Goal: Task Accomplishment & Management: Complete application form

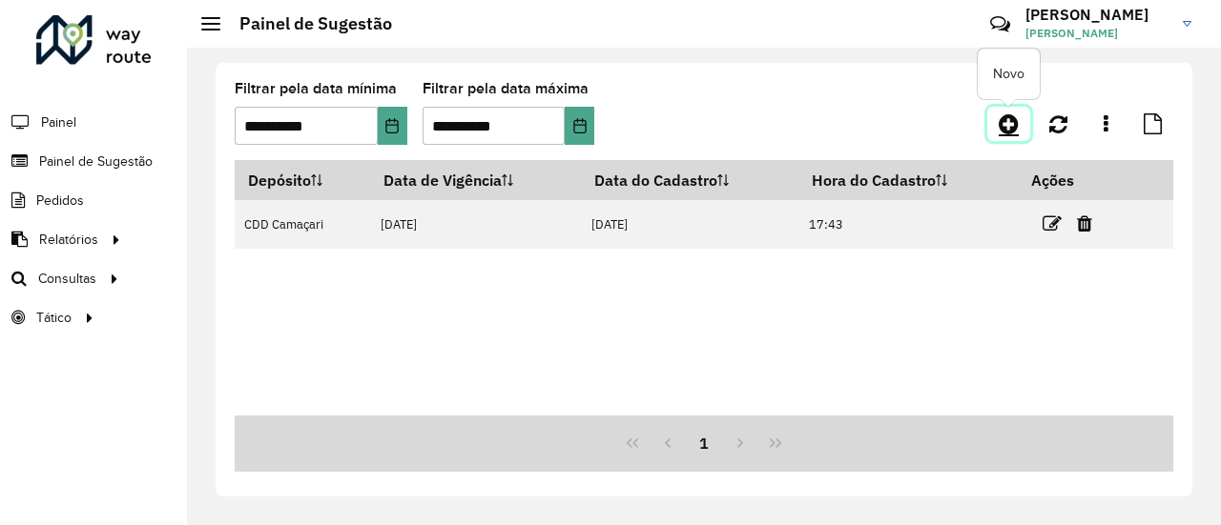
click at [1001, 132] on icon at bounding box center [1009, 124] width 20 height 23
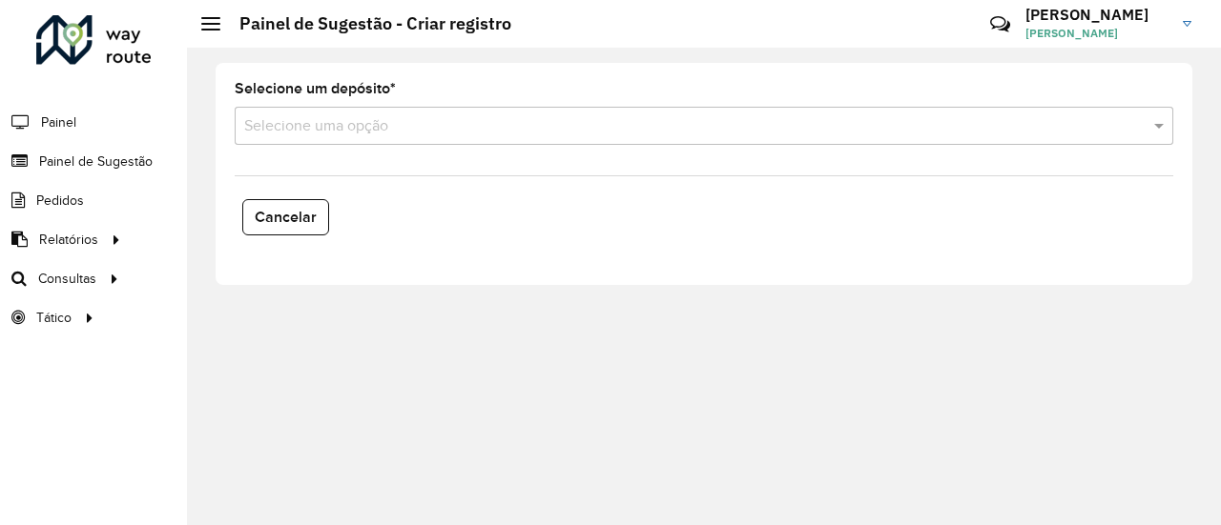
click at [750, 119] on input "text" at bounding box center [684, 126] width 881 height 23
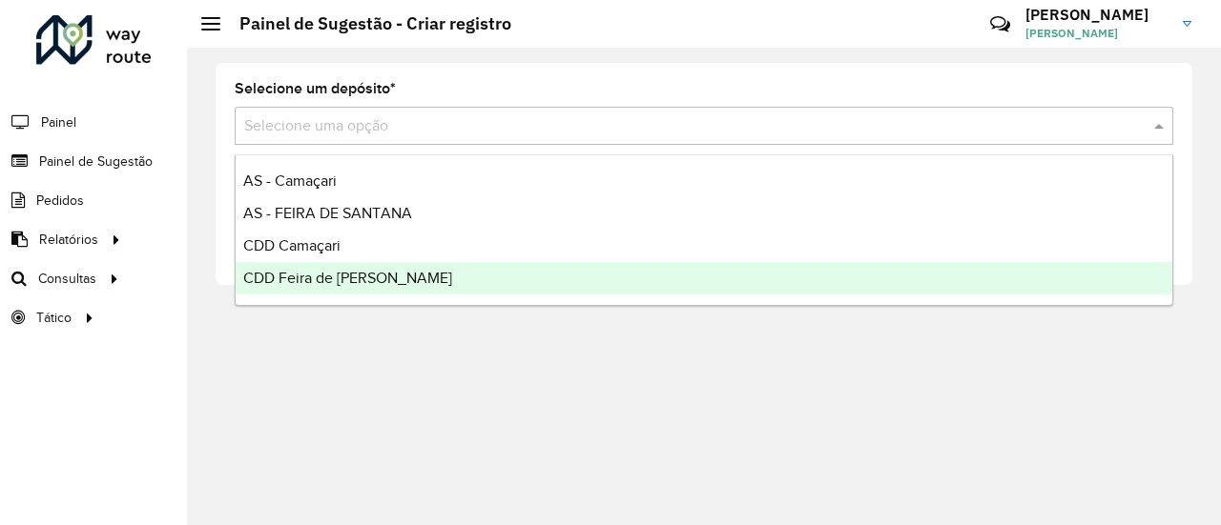
click at [397, 278] on div "CDD Feira de [PERSON_NAME]" at bounding box center [704, 278] width 937 height 32
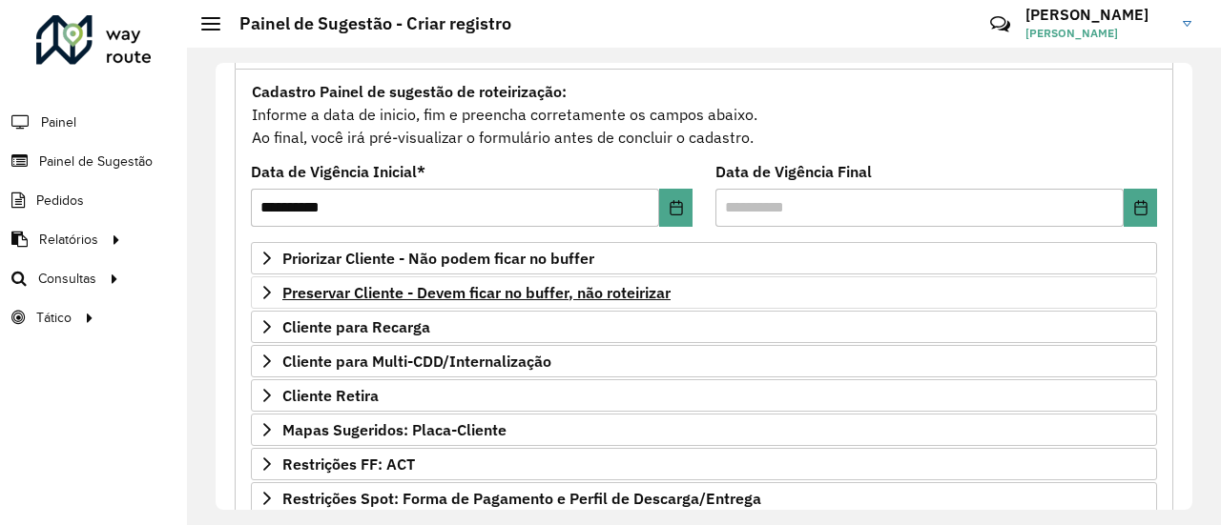
scroll to position [166, 0]
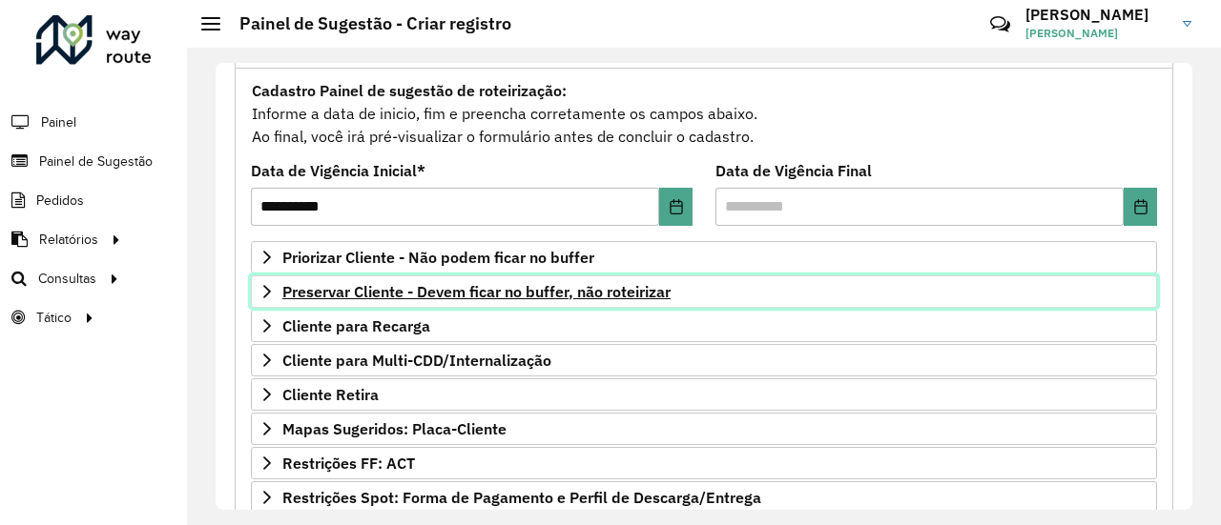
click at [640, 284] on span "Preservar Cliente - Devem ficar no buffer, não roteirizar" at bounding box center [476, 291] width 388 height 15
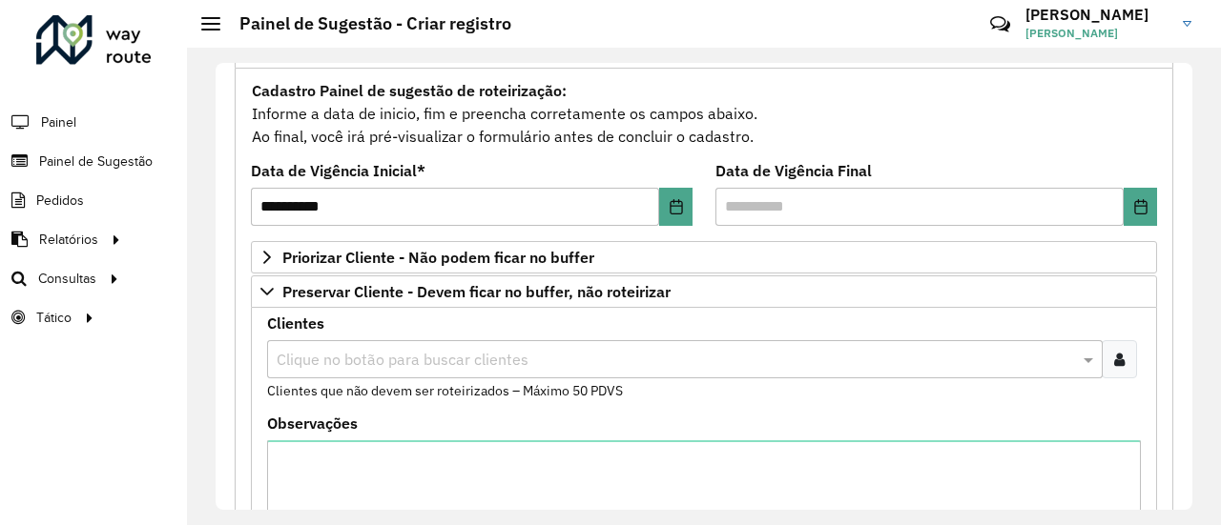
click at [660, 349] on input "text" at bounding box center [675, 360] width 807 height 23
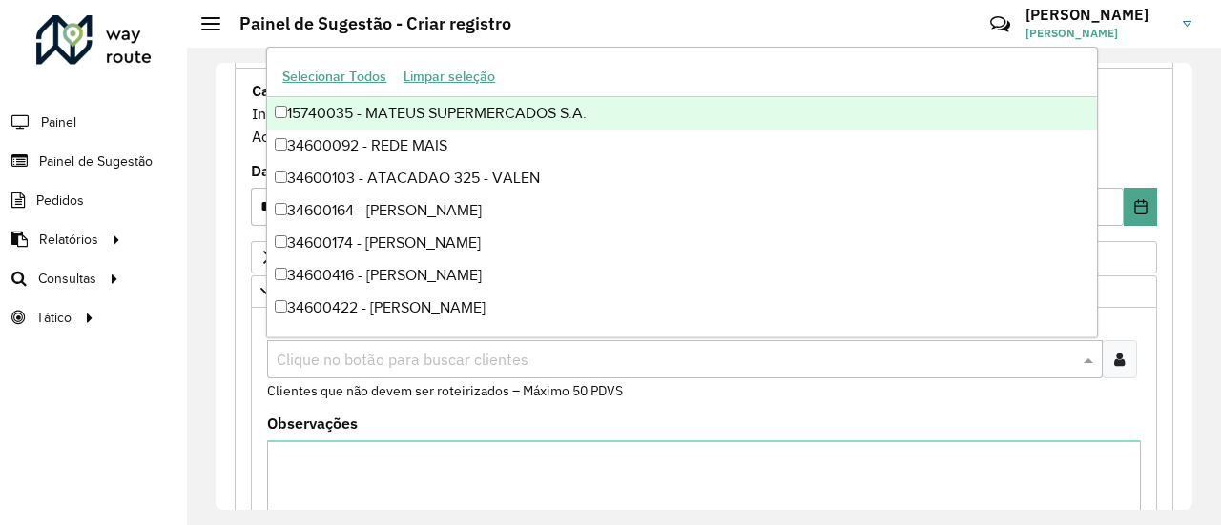
paste input "*****"
type input "*****"
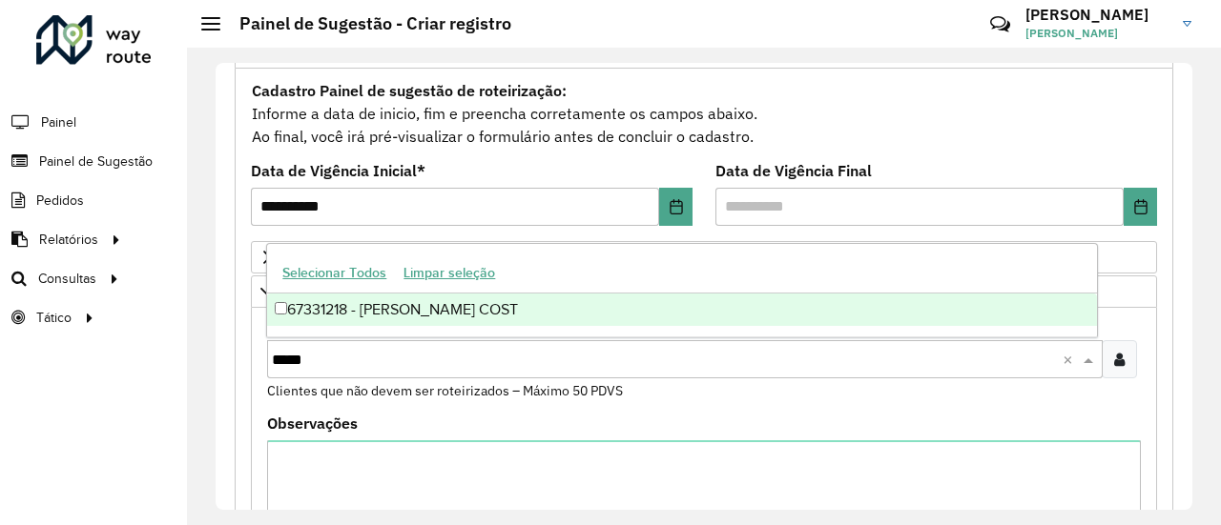
click at [533, 314] on div "67331218 - [PERSON_NAME] COST" at bounding box center [681, 310] width 829 height 32
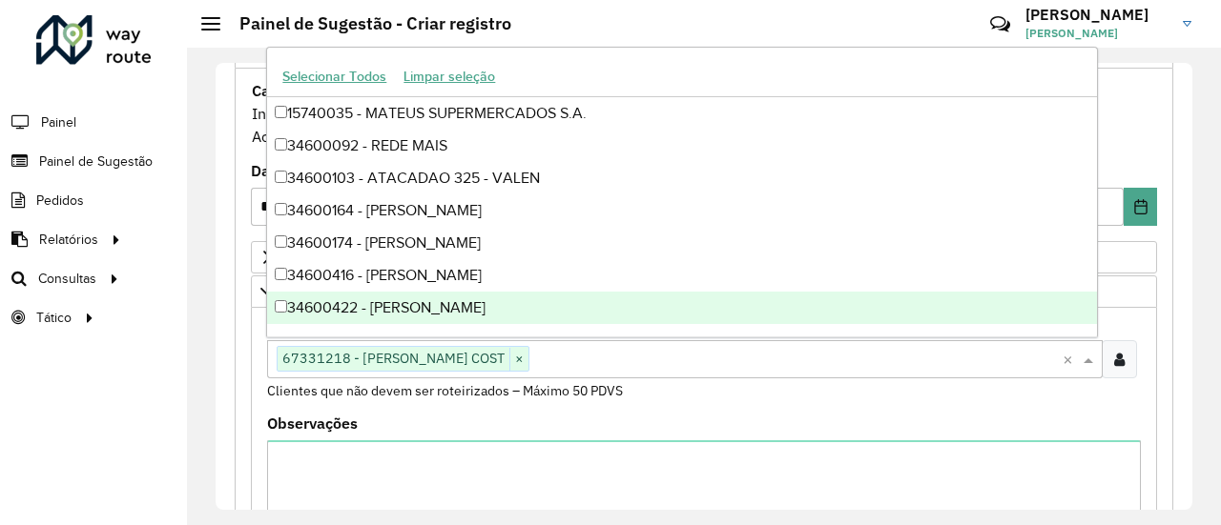
click at [591, 417] on div "Observações" at bounding box center [704, 509] width 874 height 185
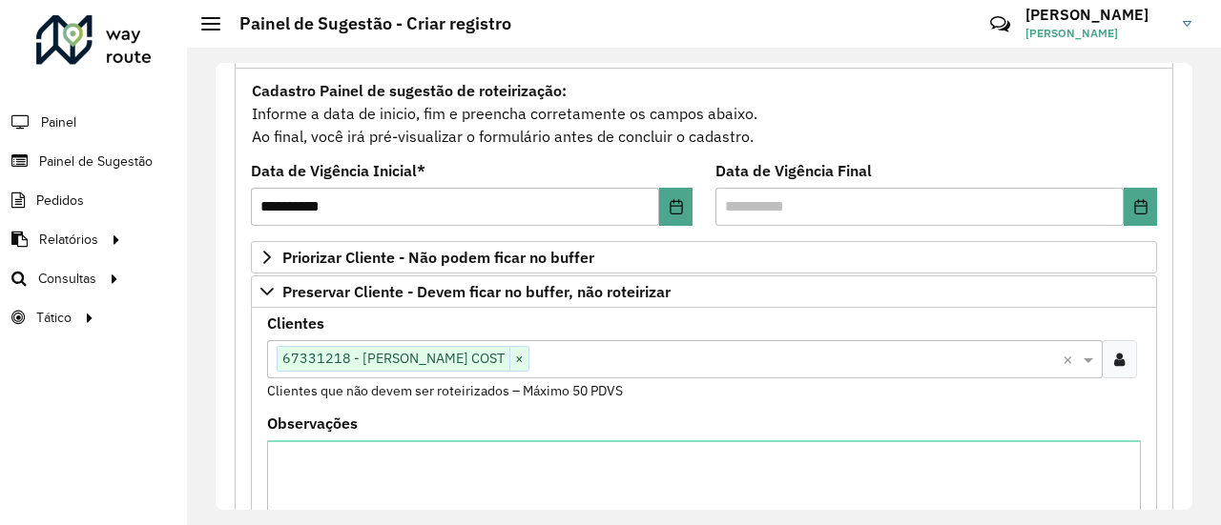
scroll to position [732, 0]
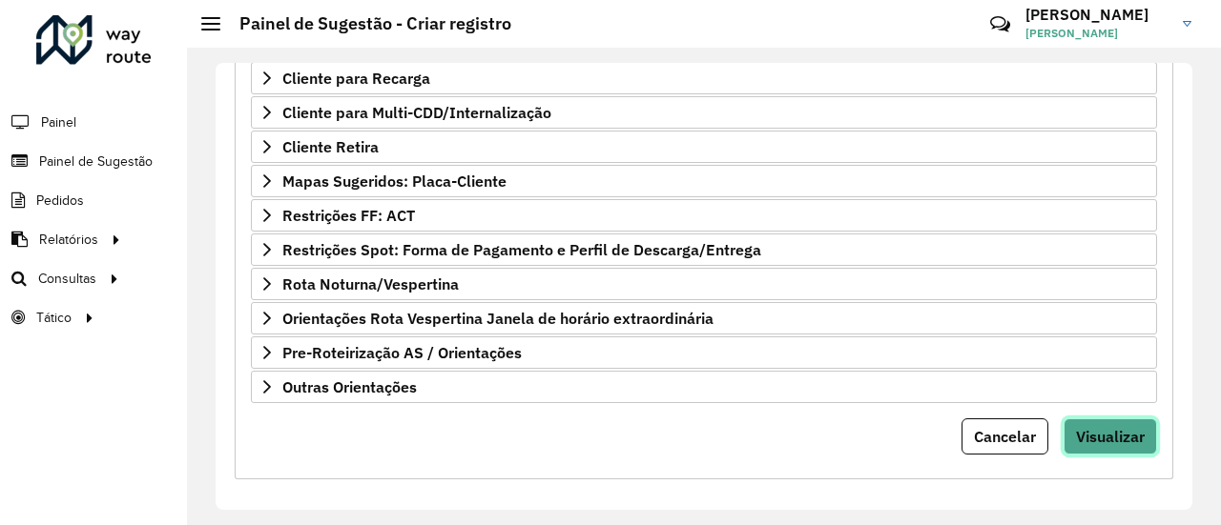
click at [1097, 429] on span "Visualizar" at bounding box center [1110, 436] width 69 height 19
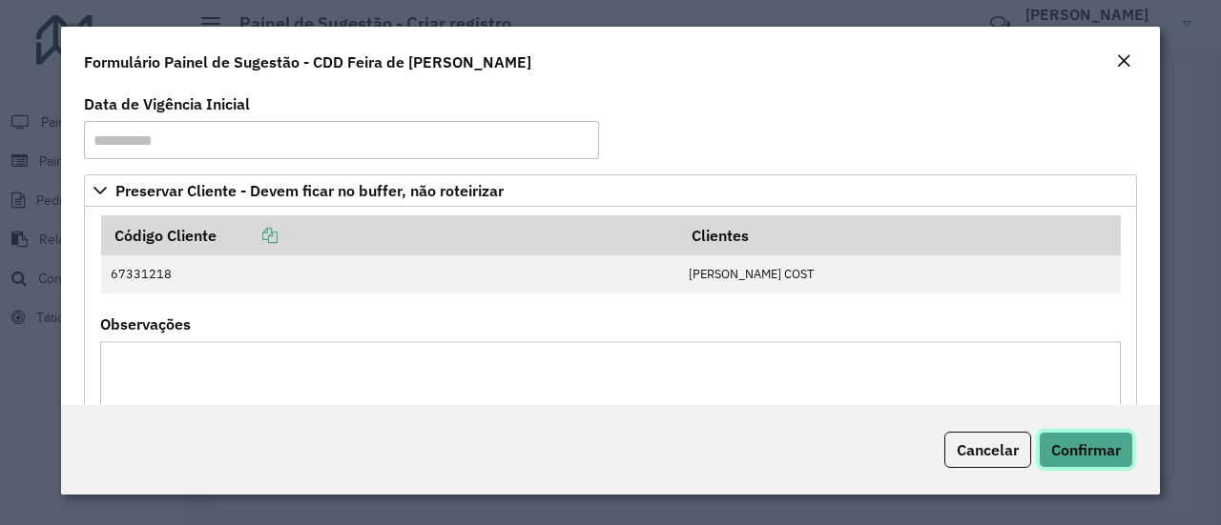
click at [1097, 446] on span "Confirmar" at bounding box center [1086, 450] width 70 height 19
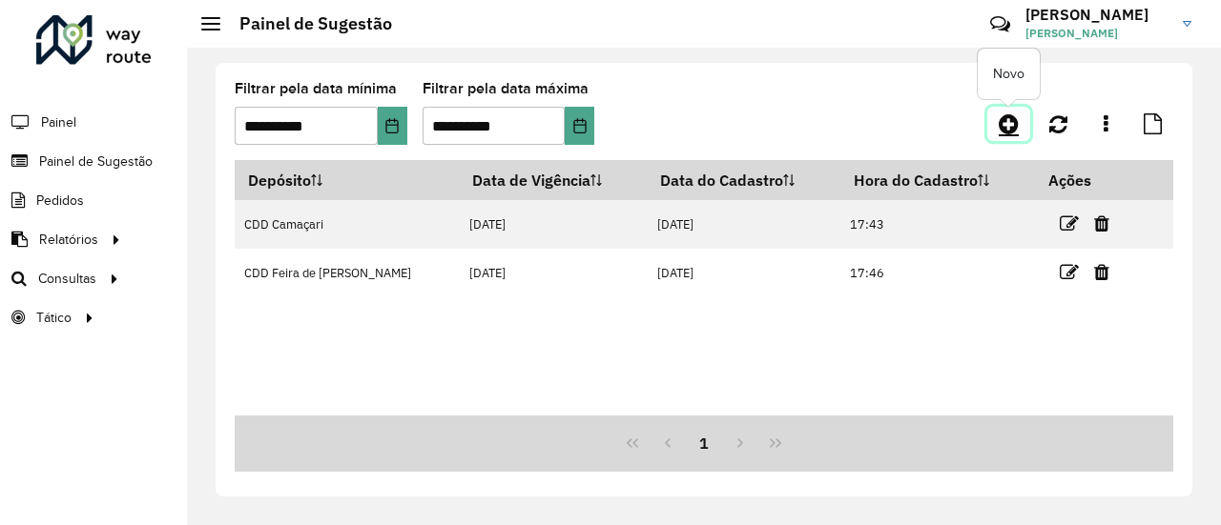
click at [1013, 125] on icon at bounding box center [1009, 124] width 20 height 23
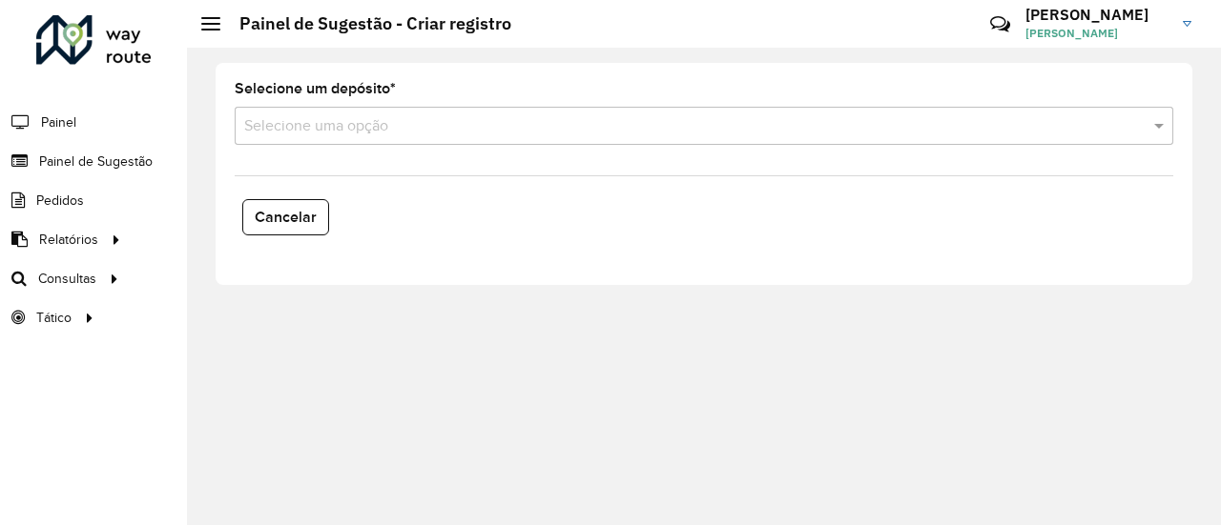
click at [842, 124] on input "text" at bounding box center [684, 126] width 881 height 23
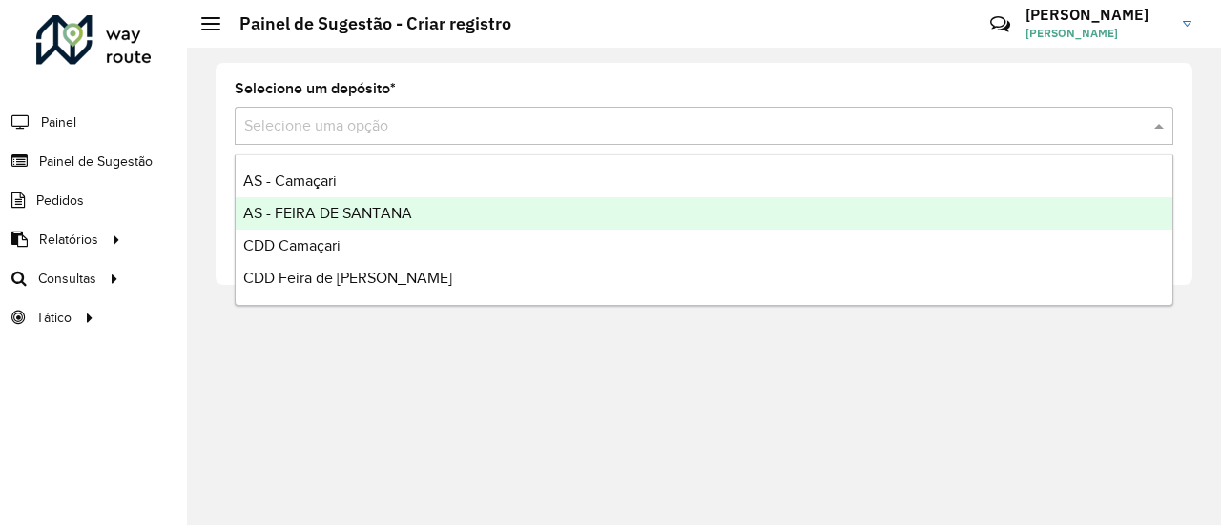
click at [322, 221] on div "AS - FEIRA DE SANTANA" at bounding box center [704, 213] width 937 height 32
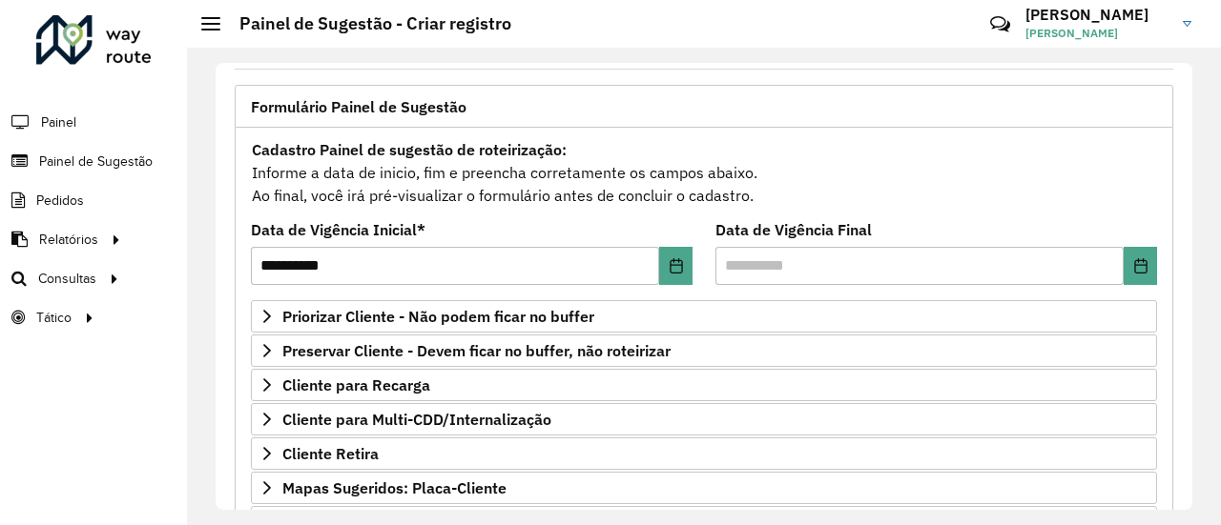
scroll to position [113, 0]
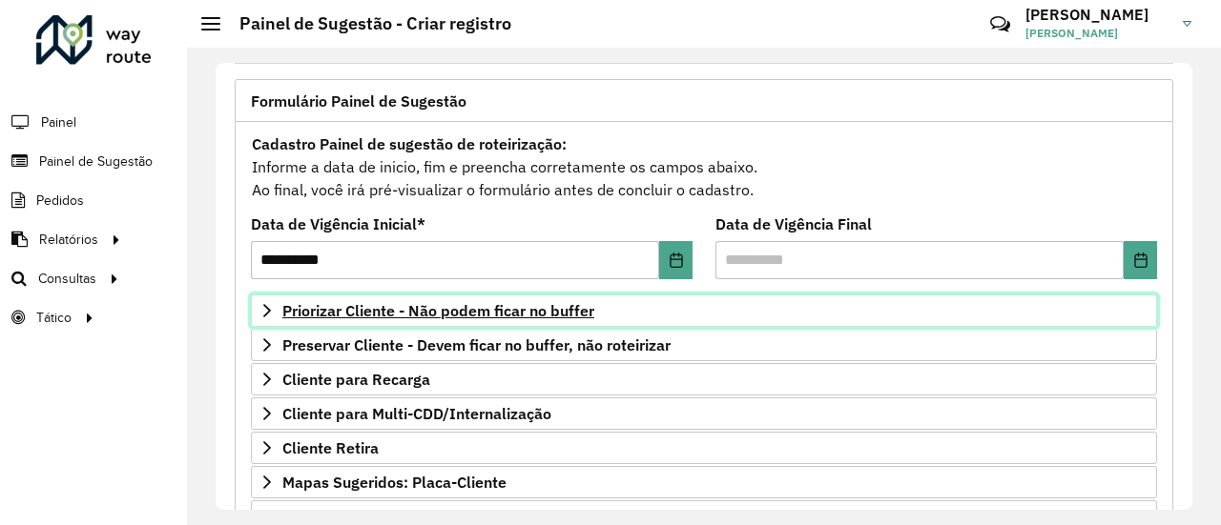
click at [558, 305] on span "Priorizar Cliente - Não podem ficar no buffer" at bounding box center [438, 310] width 312 height 15
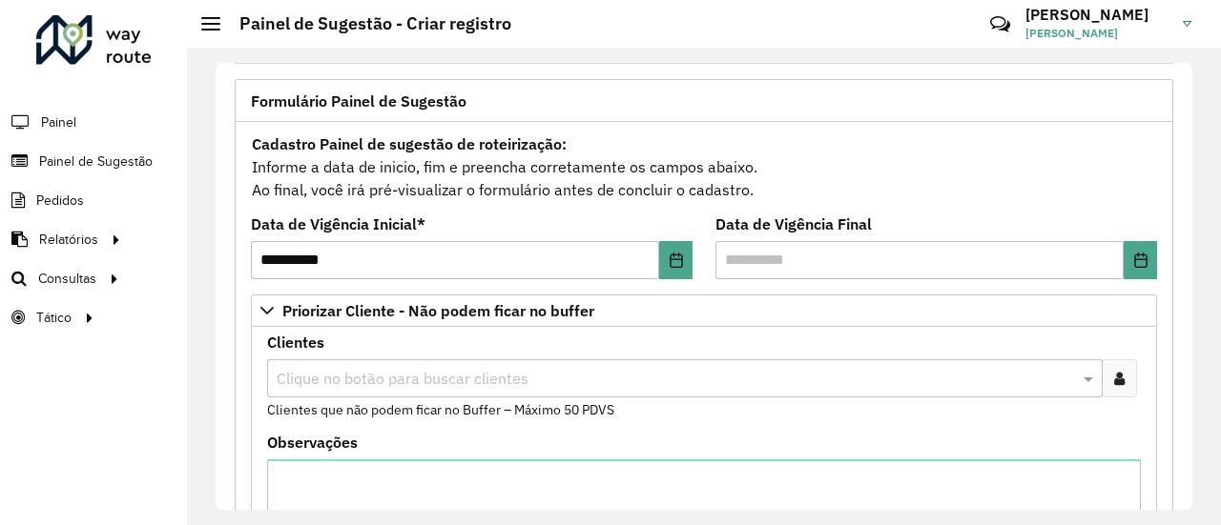
click at [536, 389] on div "Clique no botão para buscar clientes" at bounding box center [684, 379] width 835 height 38
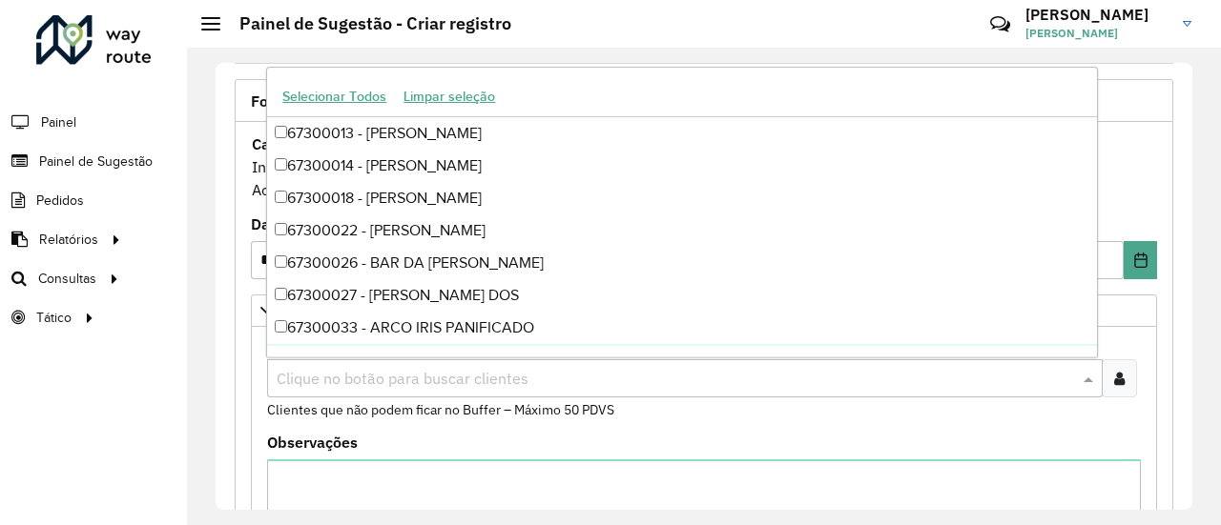
paste input "**********"
type input "**********"
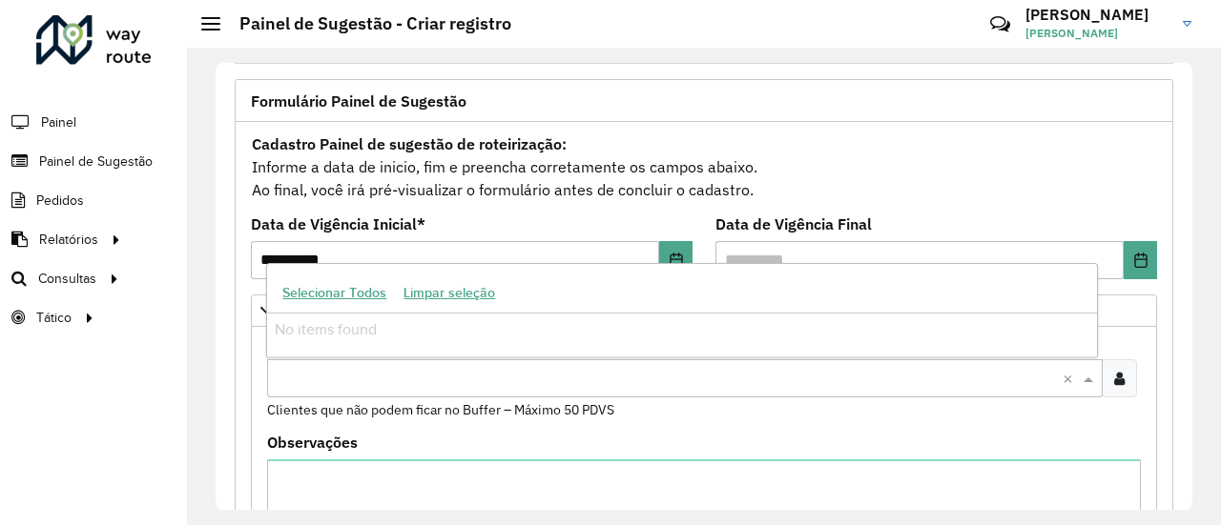
scroll to position [0, 0]
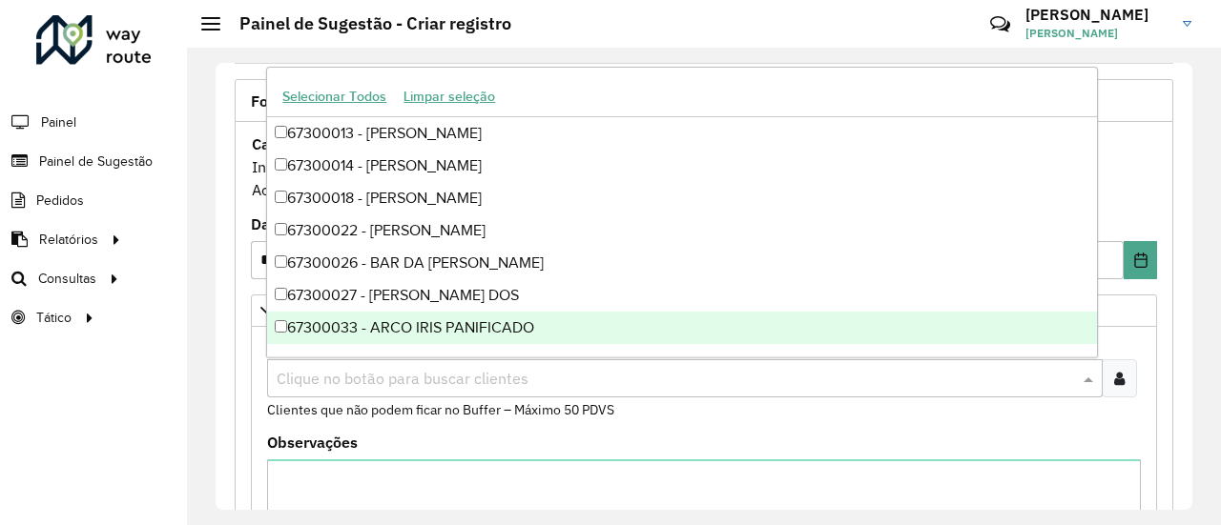
click at [1120, 373] on div at bounding box center [1119, 379] width 35 height 38
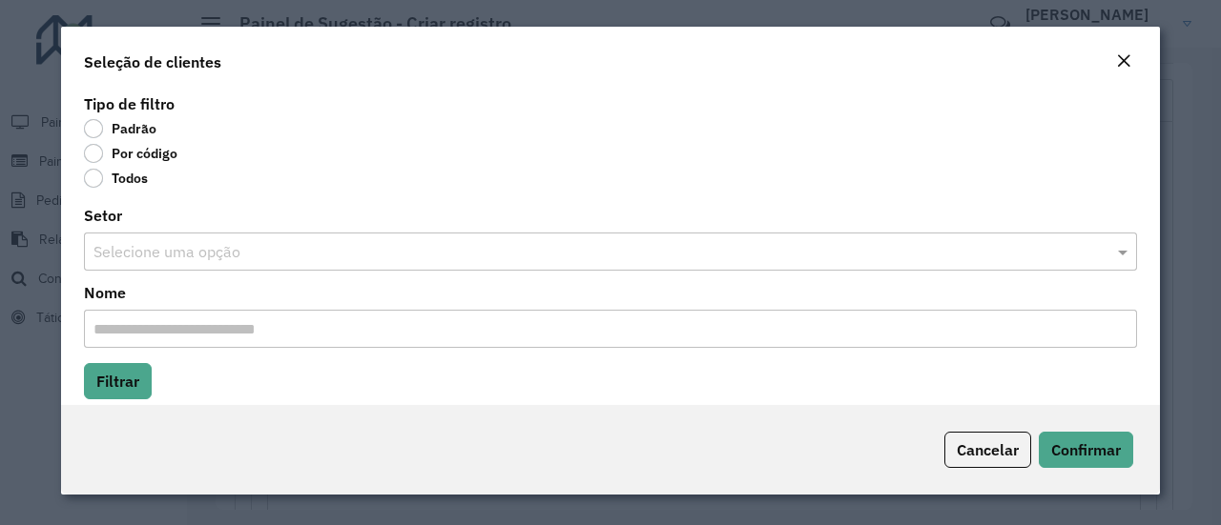
click at [97, 156] on label "Por código" at bounding box center [130, 153] width 93 height 19
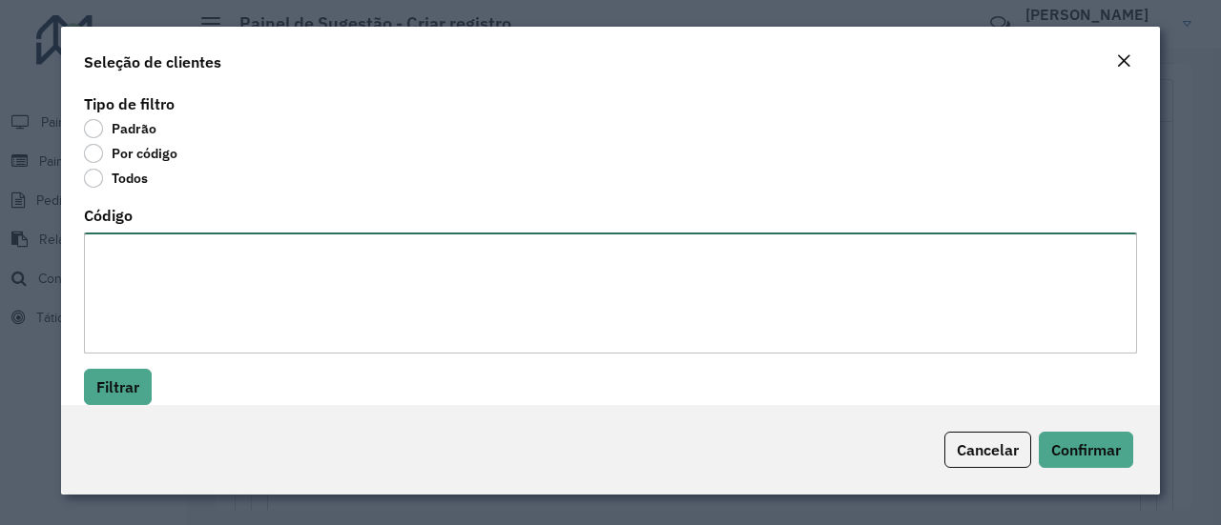
click at [137, 245] on textarea "Código" at bounding box center [610, 293] width 1053 height 121
paste textarea "******** ******** ******** ******** ******** ******** ******** ******** *******…"
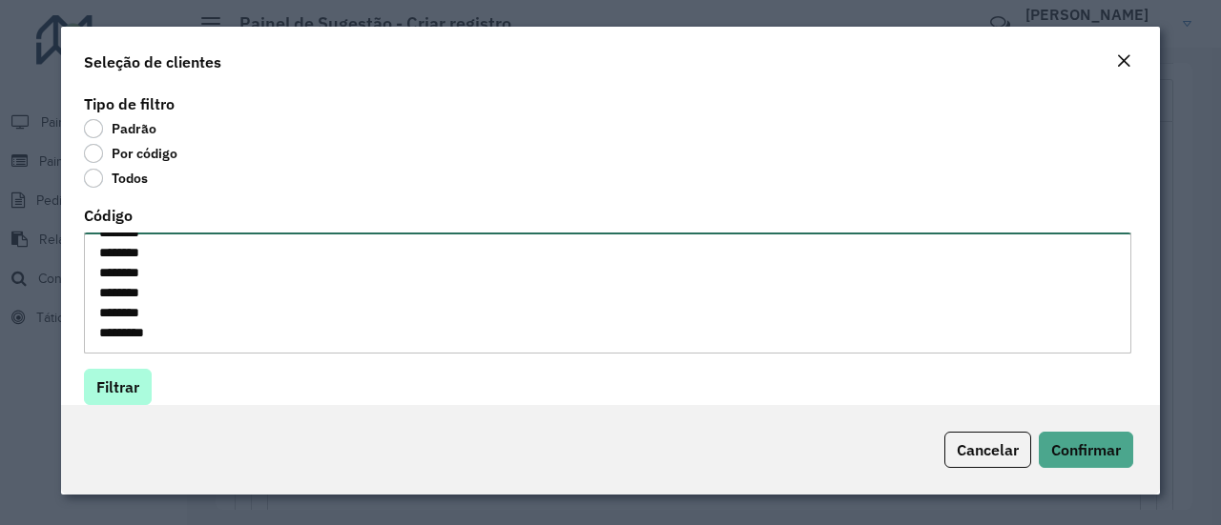
type textarea "******** ******** ******** ******** ******** ******** ******** ******** *******…"
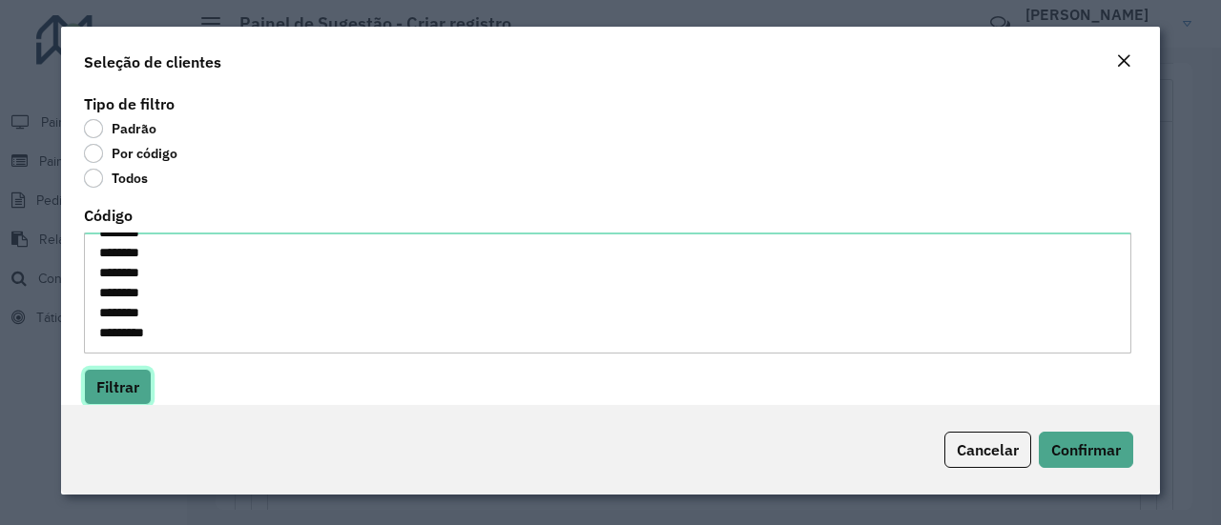
click at [113, 377] on button "Filtrar" at bounding box center [118, 387] width 68 height 36
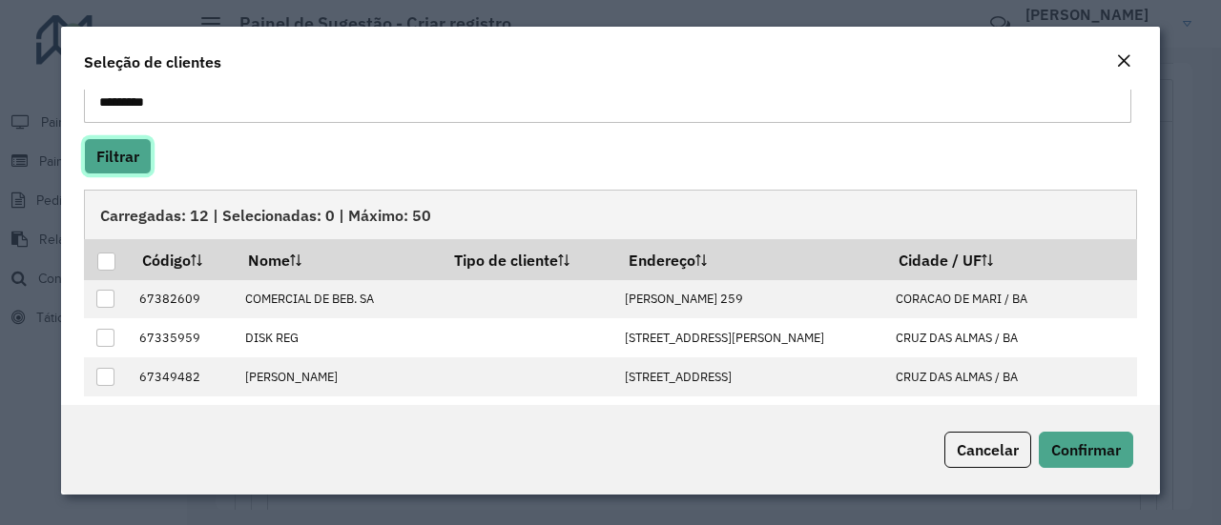
scroll to position [234, 0]
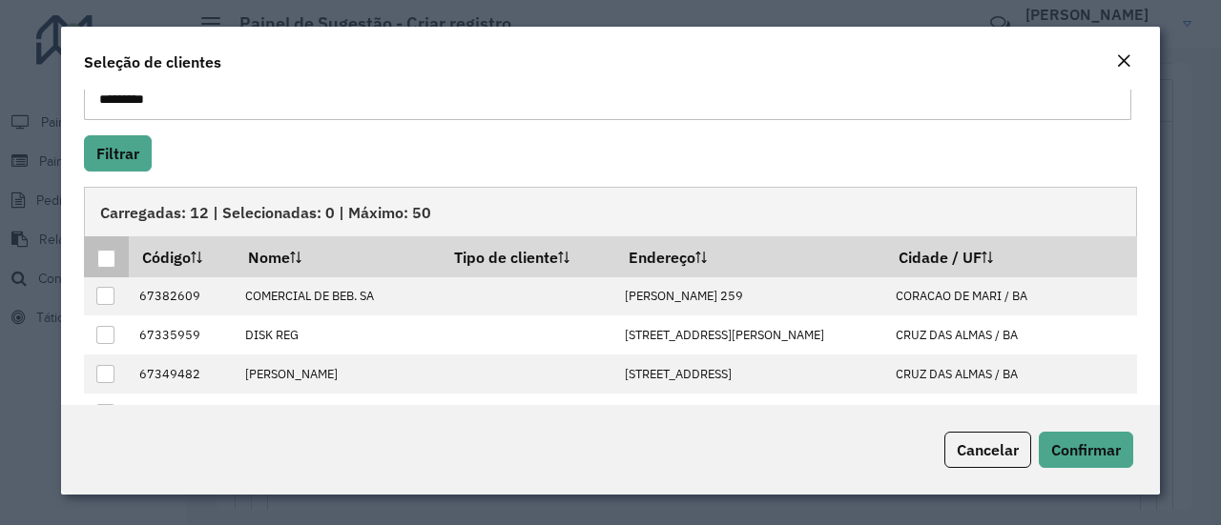
click at [105, 254] on div at bounding box center [106, 259] width 18 height 18
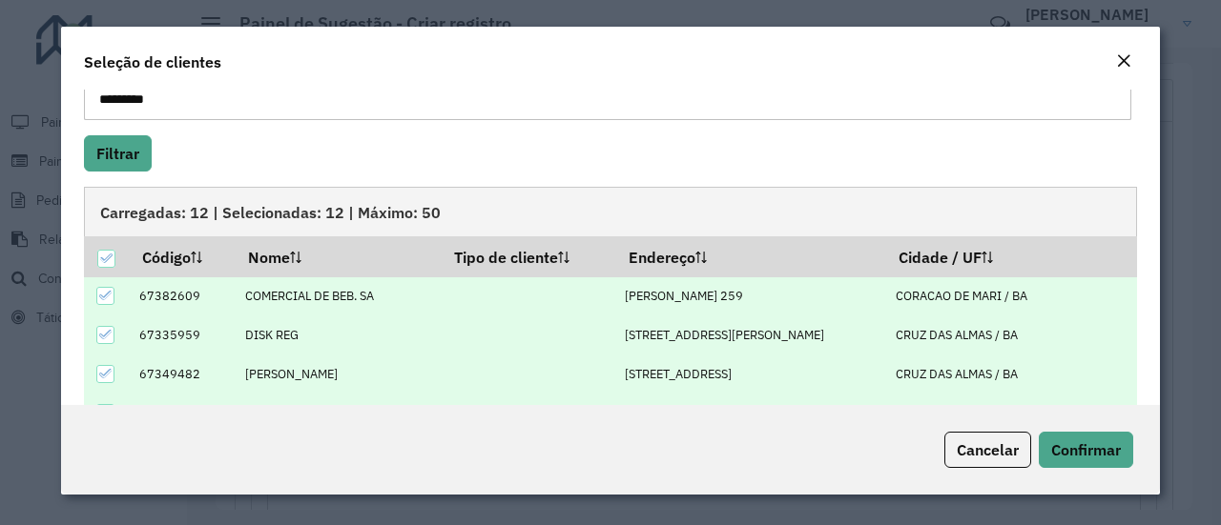
scroll to position [381, 0]
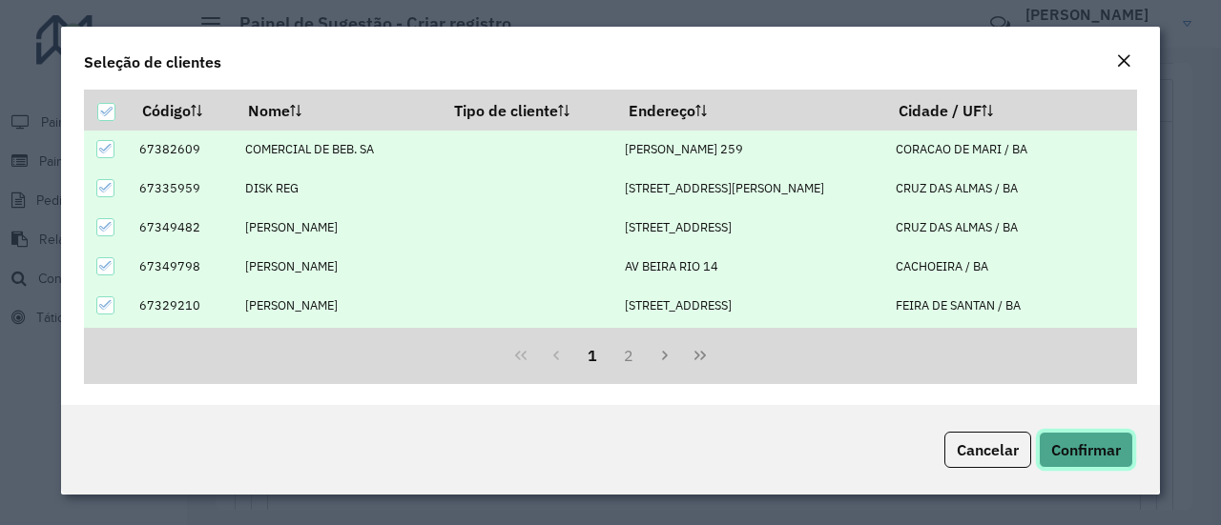
click at [1084, 453] on span "Confirmar" at bounding box center [1086, 450] width 70 height 19
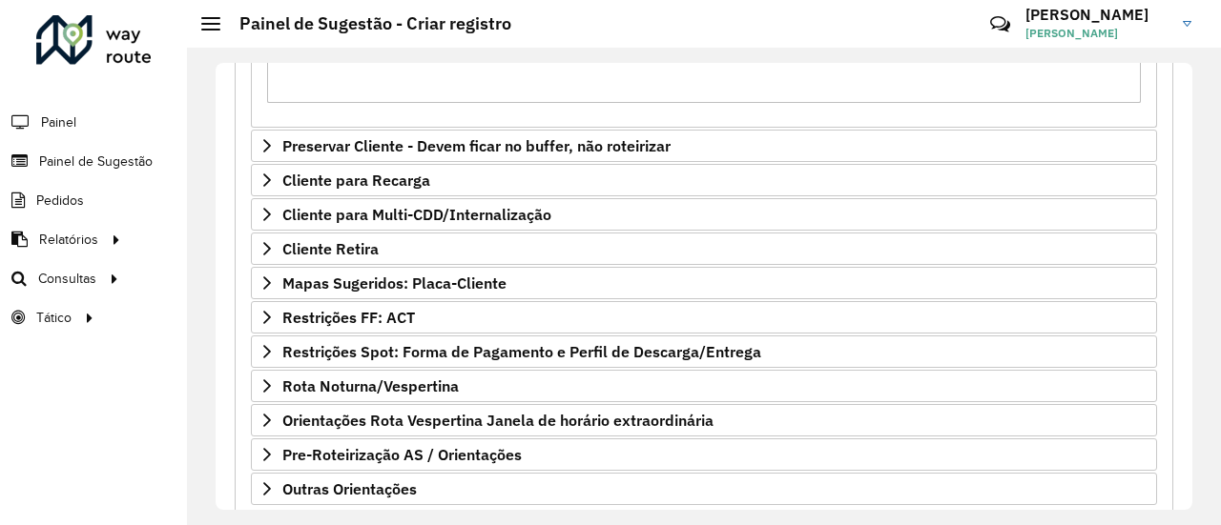
scroll to position [732, 0]
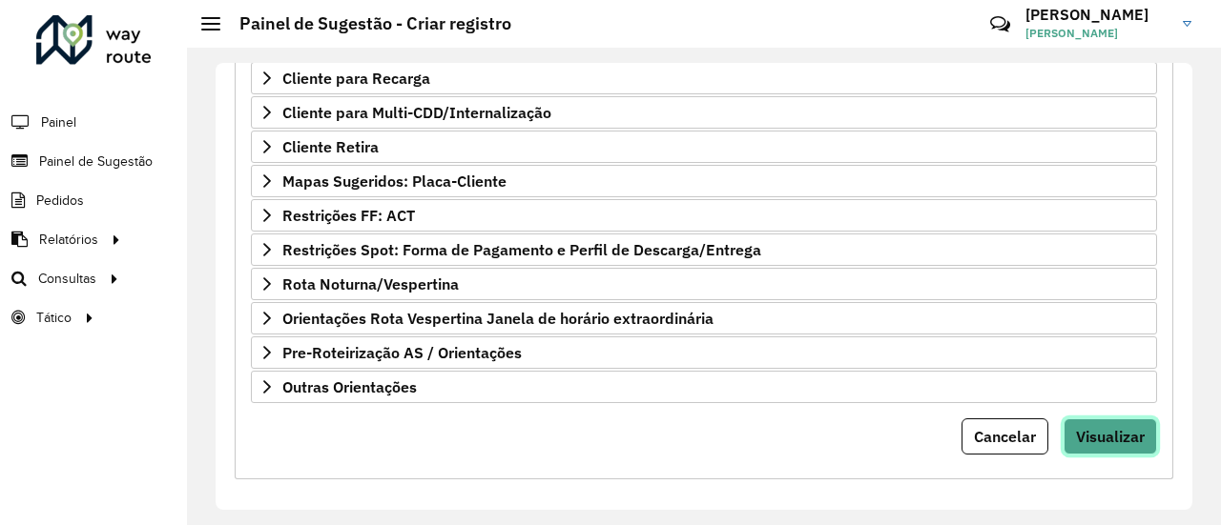
click at [1125, 438] on button "Visualizar" at bounding box center [1109, 437] width 93 height 36
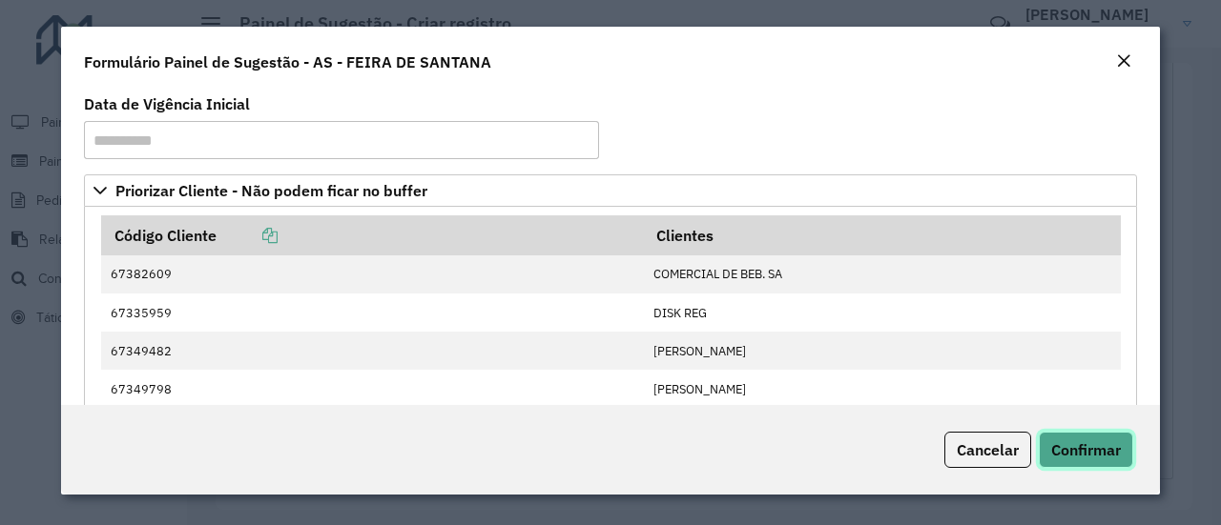
click at [1112, 447] on span "Confirmar" at bounding box center [1086, 450] width 70 height 19
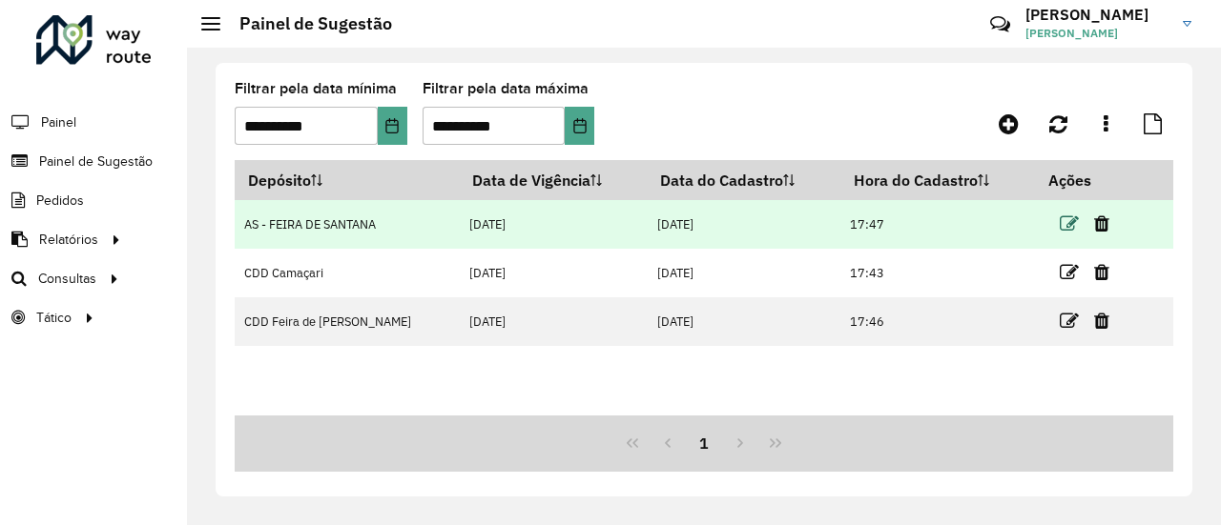
click at [1070, 223] on icon at bounding box center [1069, 224] width 19 height 19
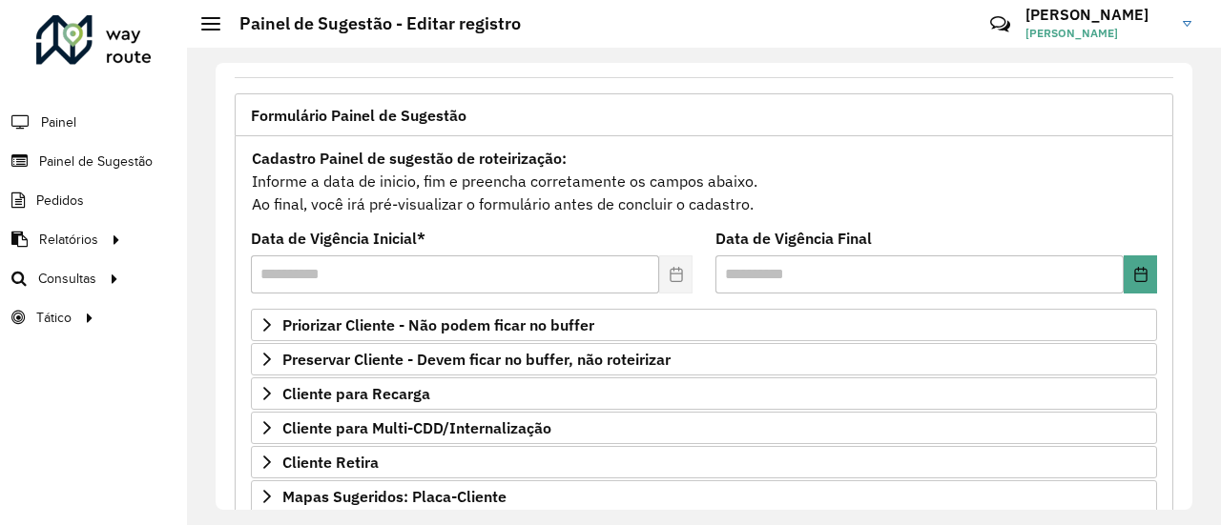
scroll to position [104, 0]
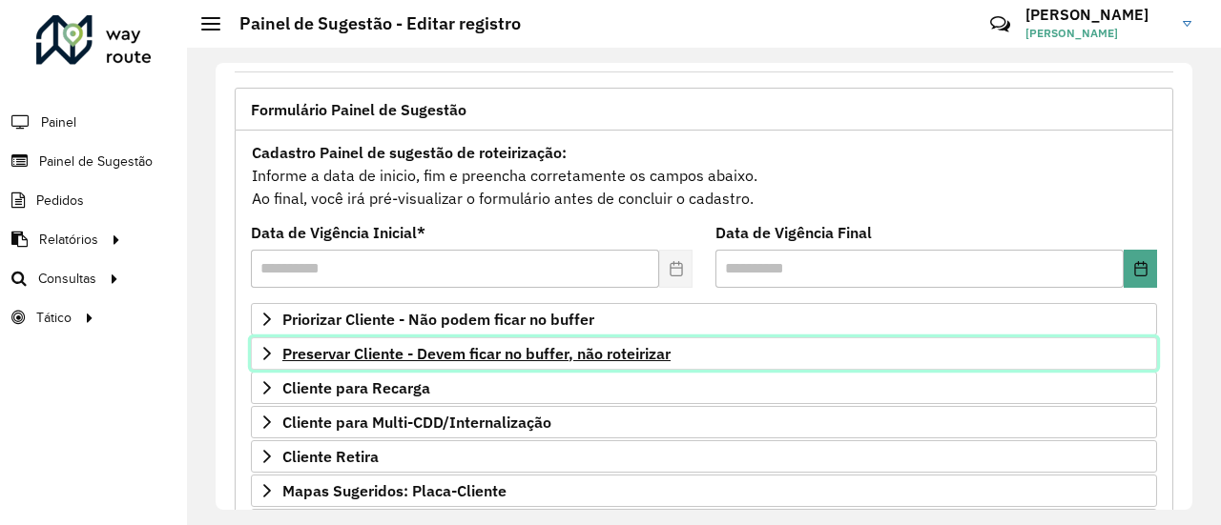
click at [587, 346] on span "Preservar Cliente - Devem ficar no buffer, não roteirizar" at bounding box center [476, 353] width 388 height 15
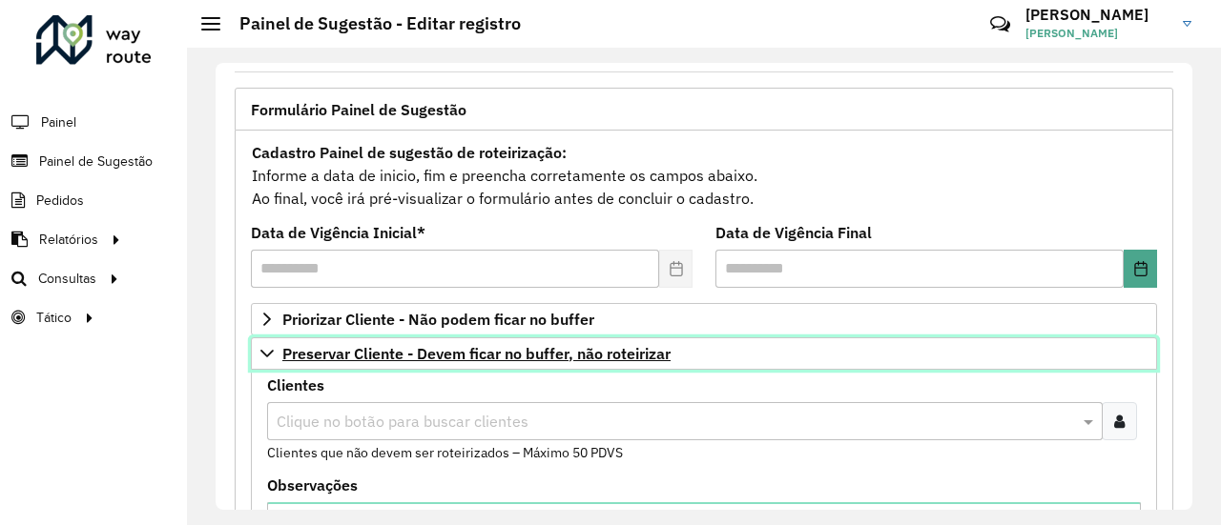
click at [587, 346] on span "Preservar Cliente - Devem ficar no buffer, não roteirizar" at bounding box center [476, 353] width 388 height 15
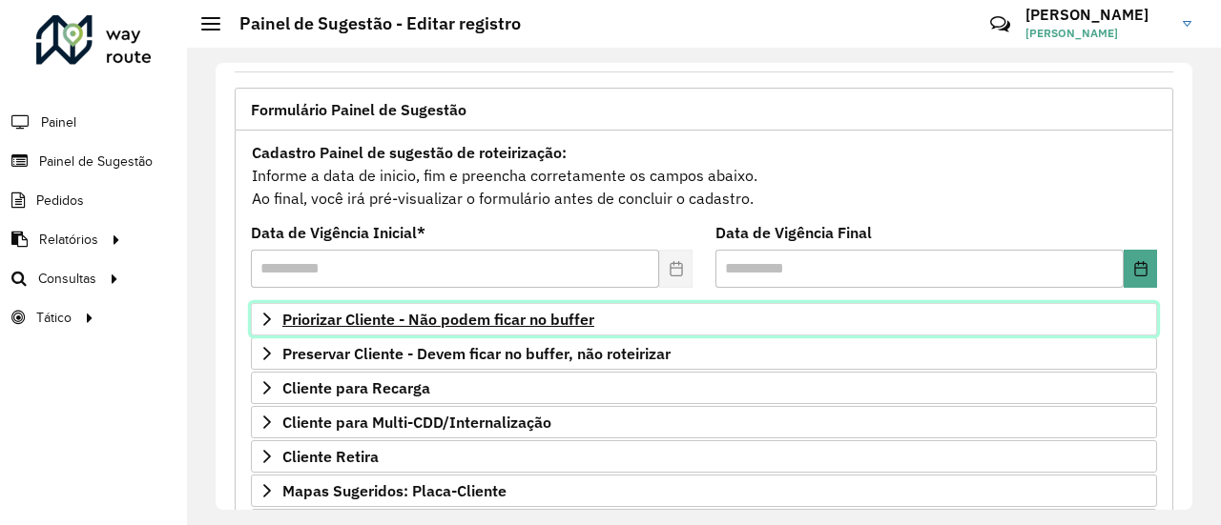
click at [560, 319] on span "Priorizar Cliente - Não podem ficar no buffer" at bounding box center [438, 319] width 312 height 15
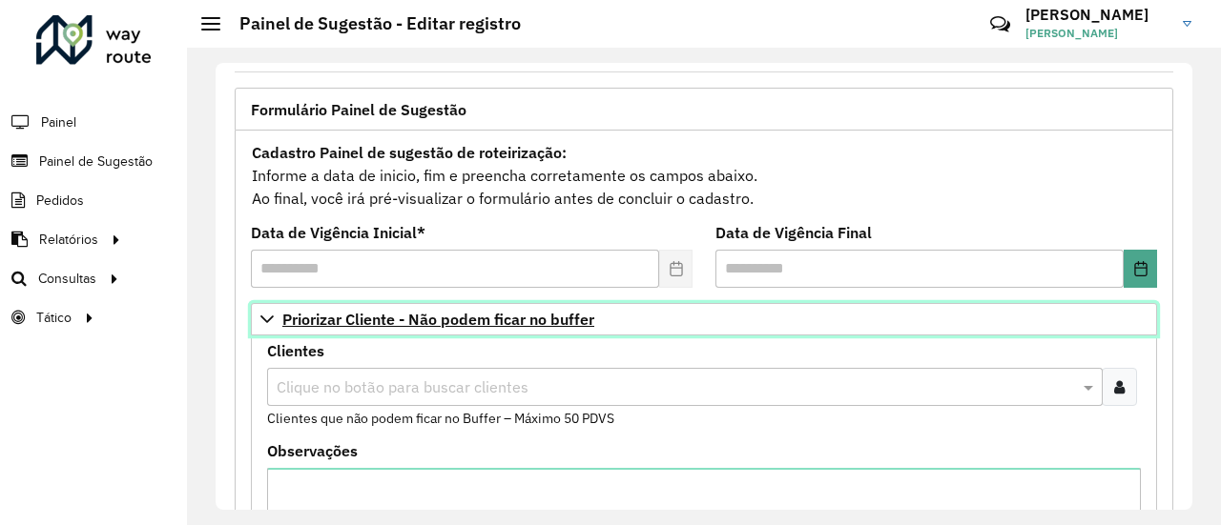
click at [492, 321] on span "Priorizar Cliente - Não podem ficar no buffer" at bounding box center [438, 319] width 312 height 15
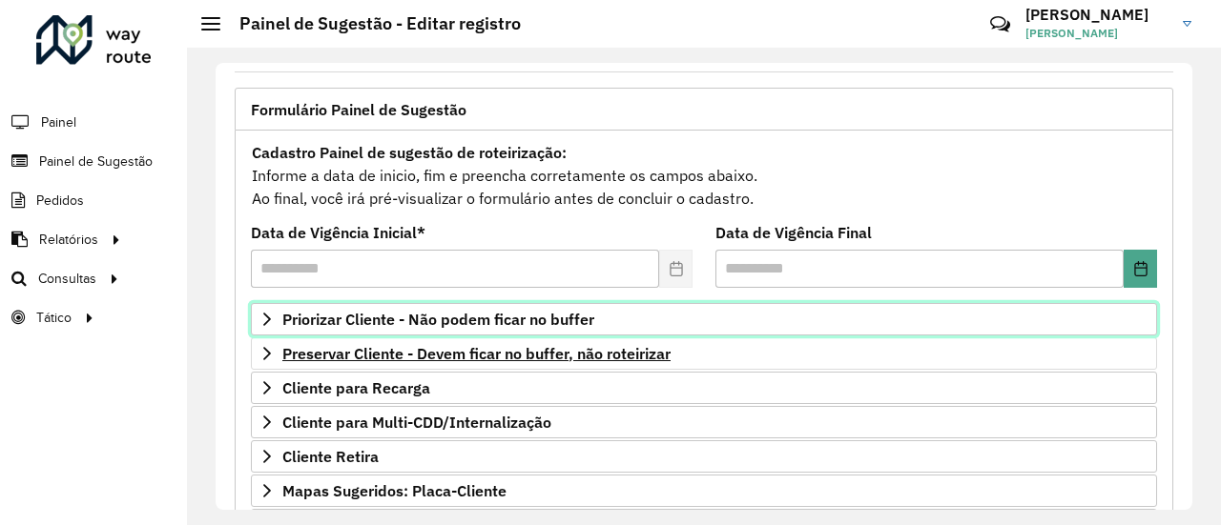
scroll to position [414, 0]
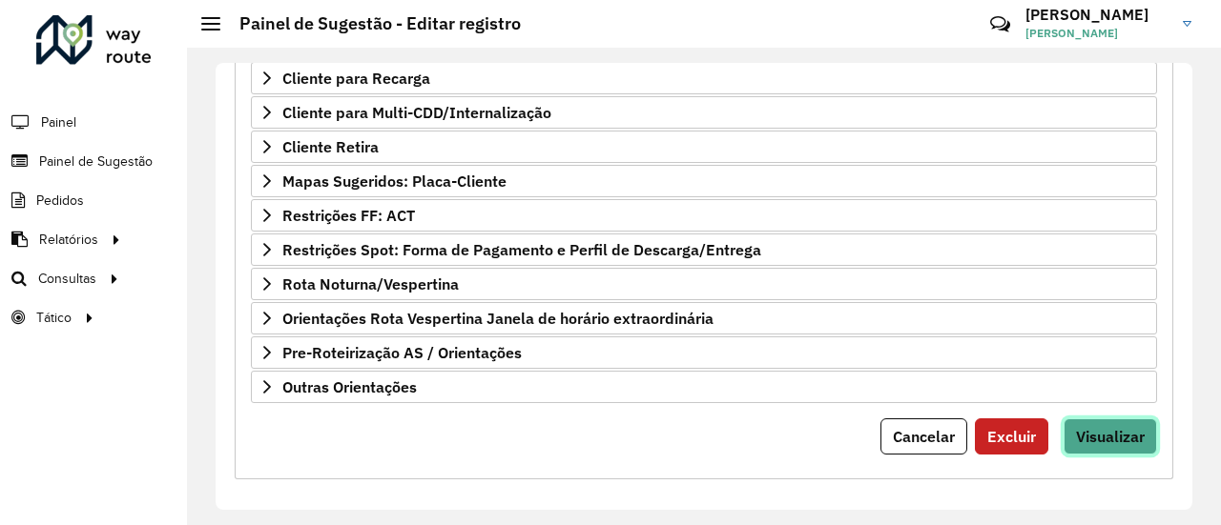
click at [1118, 432] on span "Visualizar" at bounding box center [1110, 436] width 69 height 19
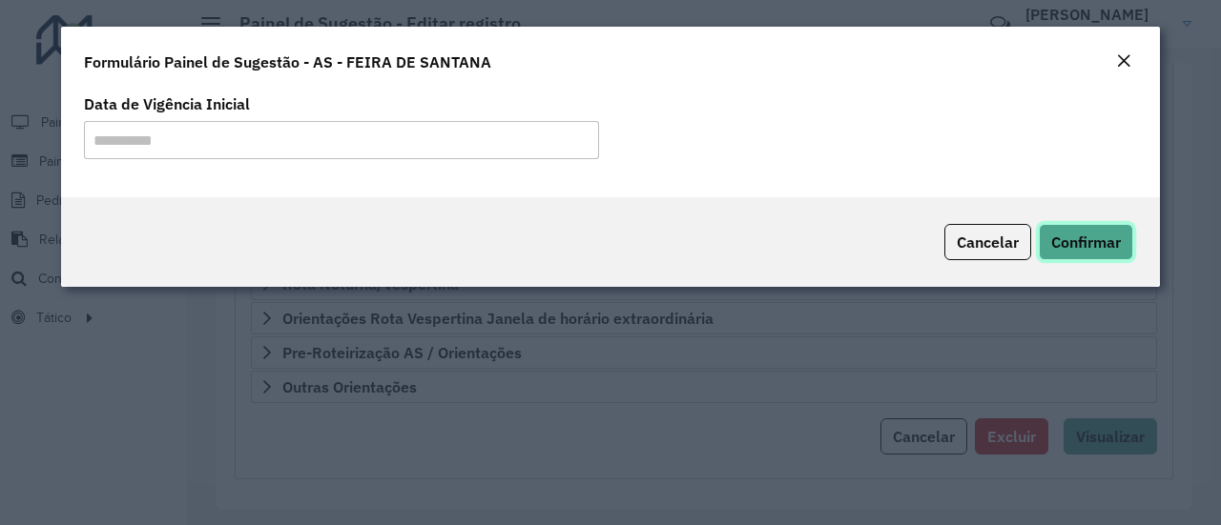
click at [1095, 246] on span "Confirmar" at bounding box center [1086, 242] width 70 height 19
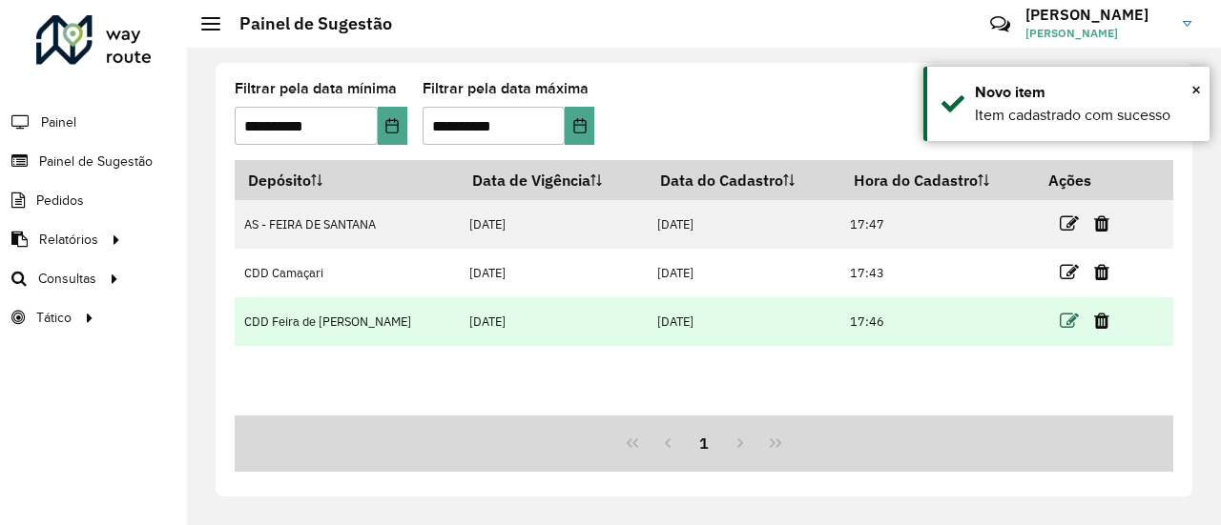
click at [1063, 320] on icon at bounding box center [1069, 321] width 19 height 19
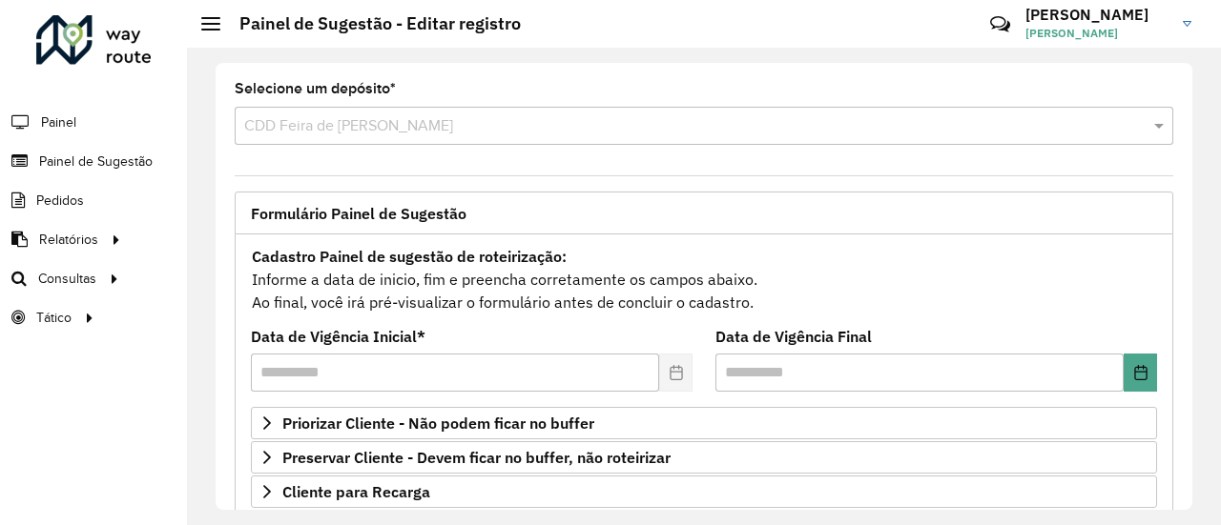
scroll to position [153, 0]
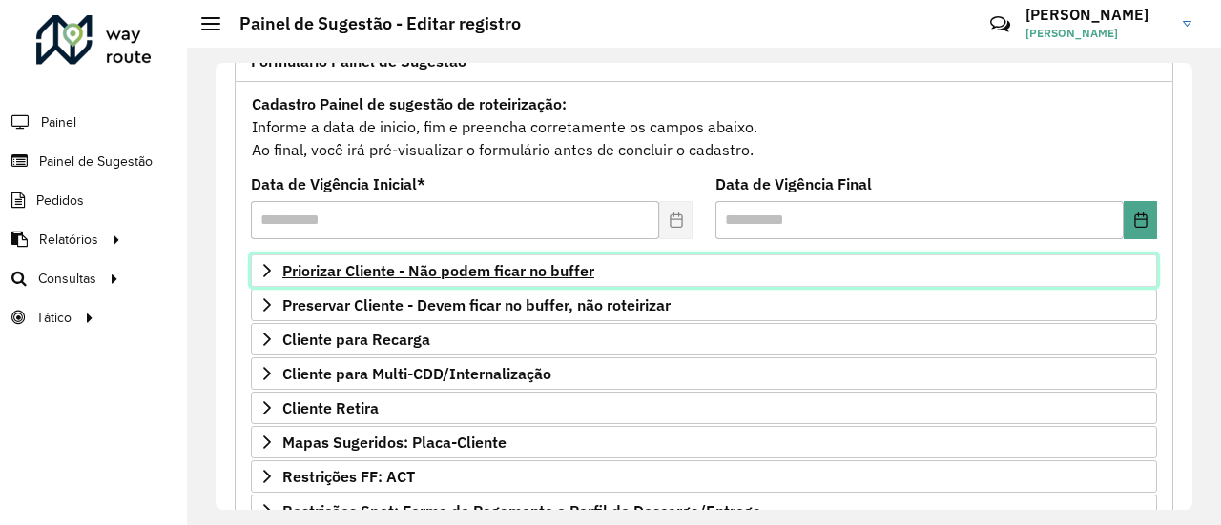
click at [556, 267] on span "Priorizar Cliente - Não podem ficar no buffer" at bounding box center [438, 270] width 312 height 15
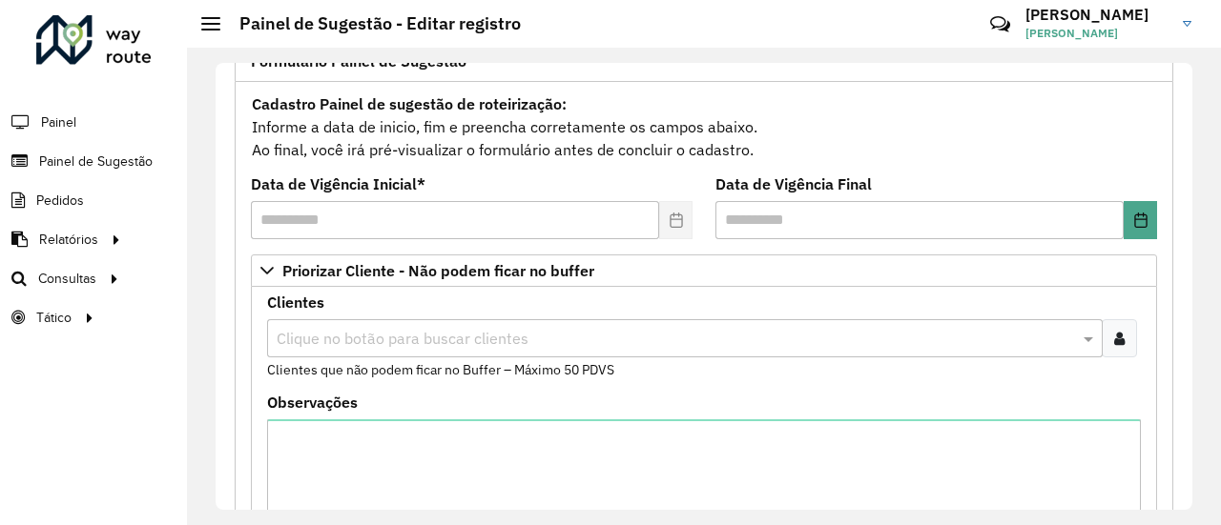
click at [1117, 344] on div at bounding box center [1119, 338] width 35 height 38
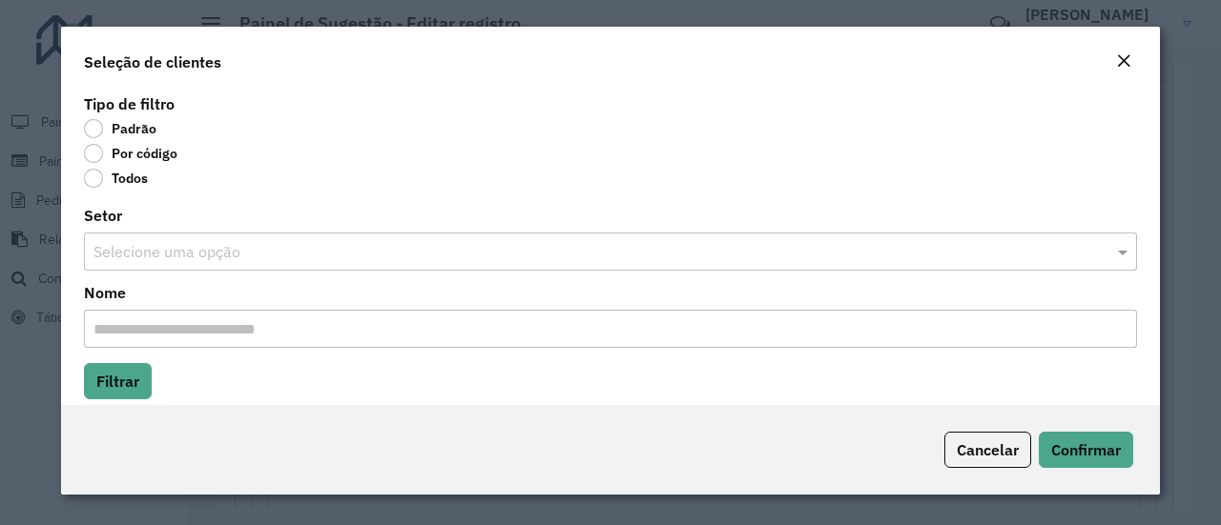
click at [92, 158] on label "Por código" at bounding box center [130, 153] width 93 height 19
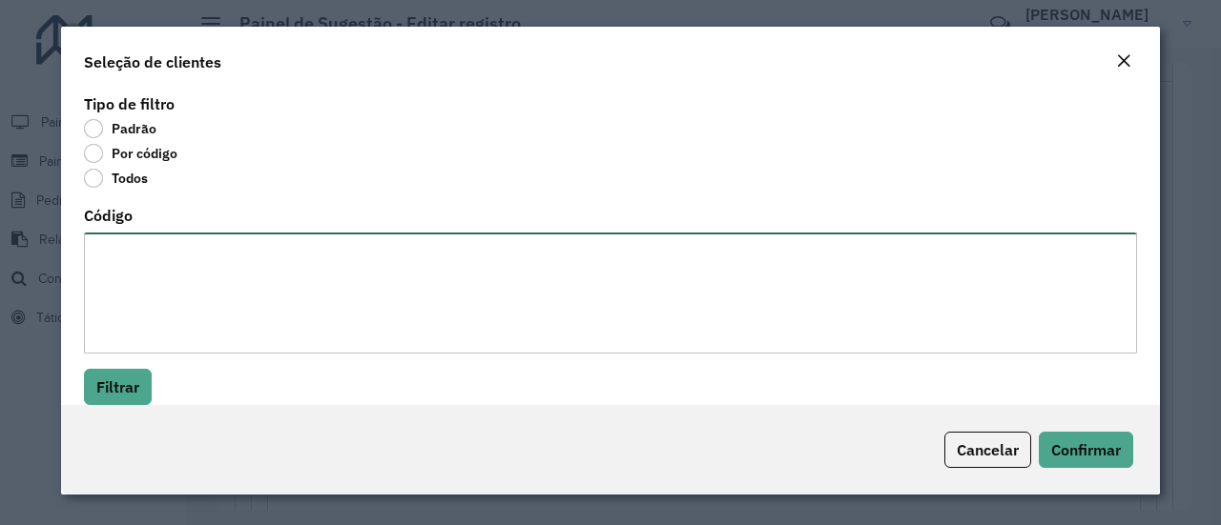
click at [181, 272] on textarea "Código" at bounding box center [610, 293] width 1053 height 121
paste textarea "******** ******** ******** ******** ******** ******** ******** ******** *******…"
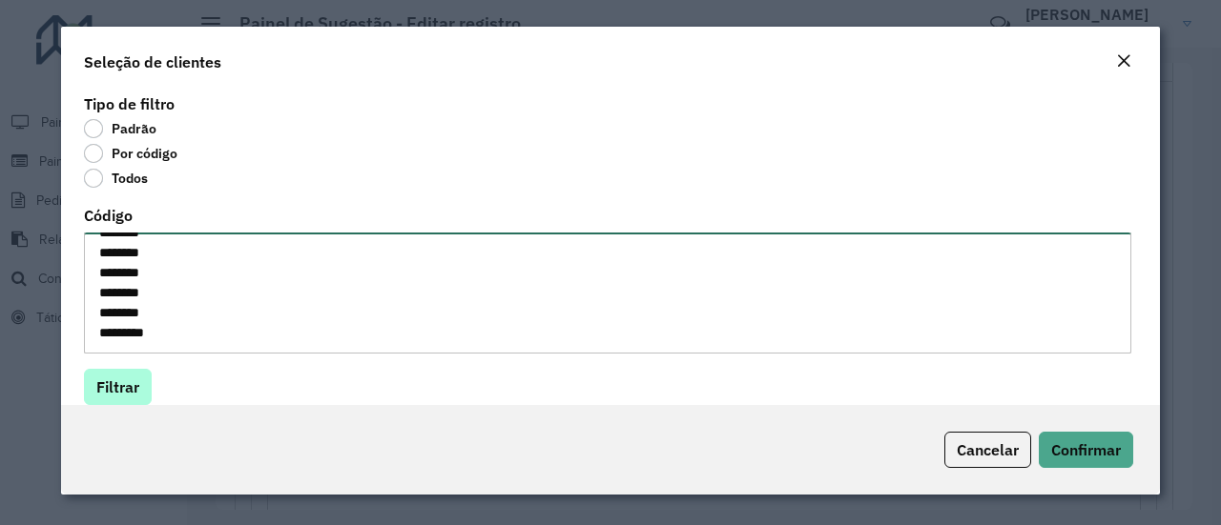
type textarea "******** ******** ******** ******** ******** ******** ******** ******** *******…"
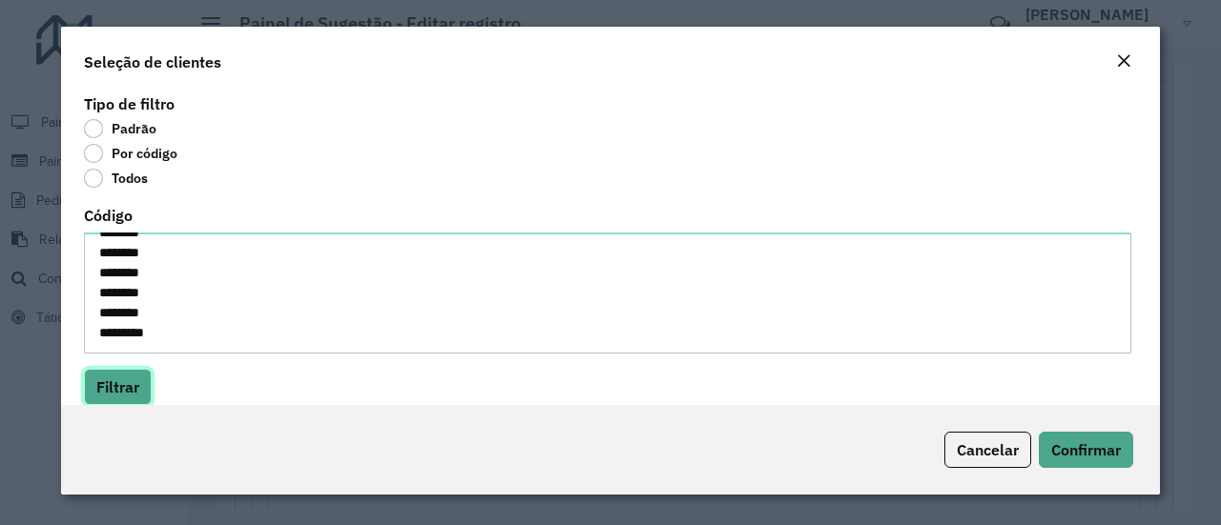
click at [113, 392] on button "Filtrar" at bounding box center [118, 387] width 68 height 36
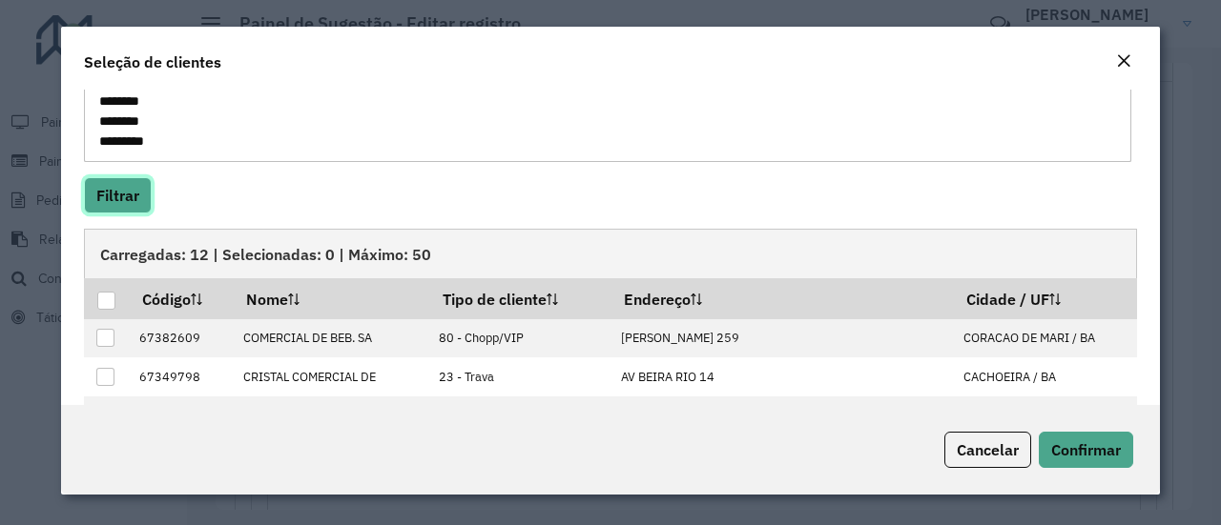
scroll to position [193, 0]
click at [113, 304] on div at bounding box center [106, 300] width 18 height 18
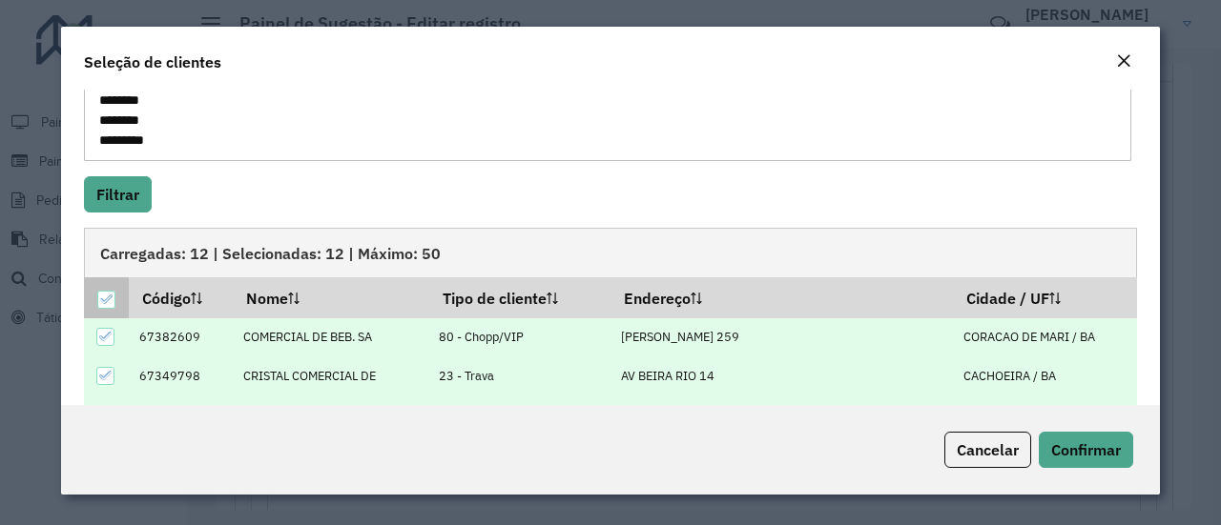
click at [113, 304] on div at bounding box center [106, 300] width 18 height 18
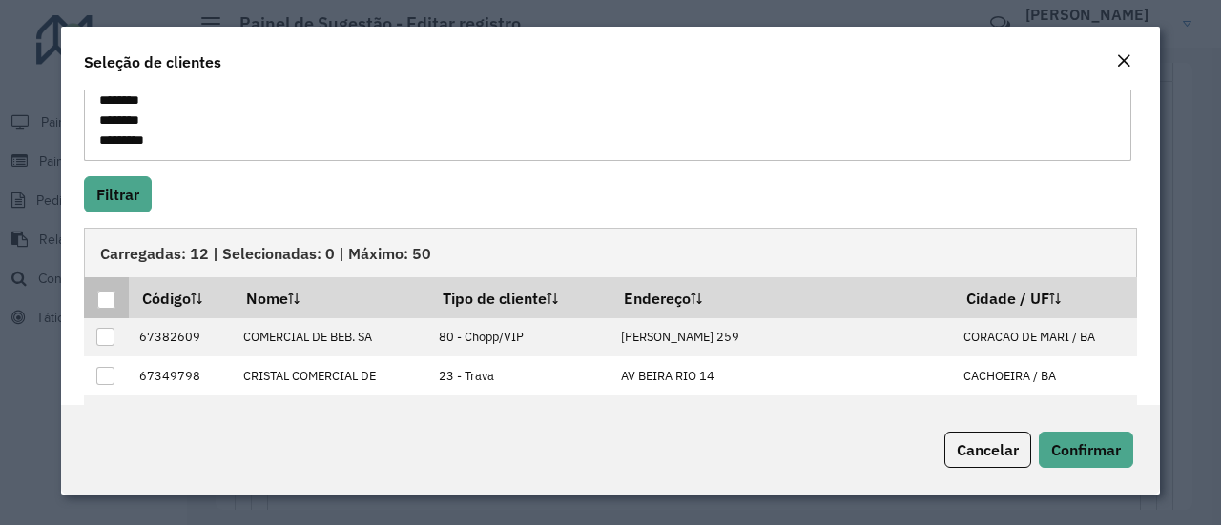
click at [105, 295] on div at bounding box center [106, 300] width 18 height 18
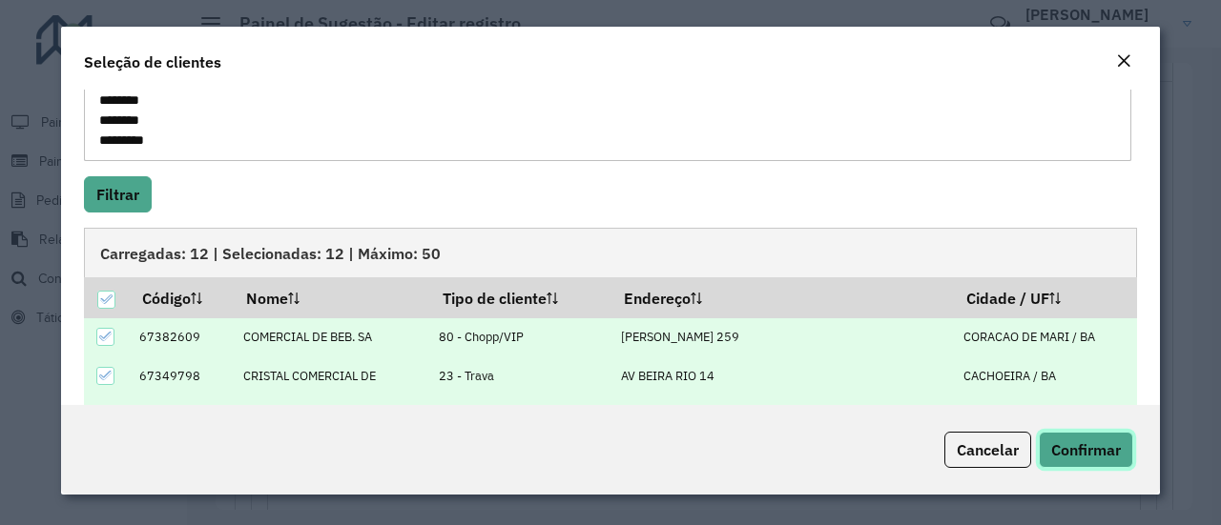
click at [1104, 450] on span "Confirmar" at bounding box center [1086, 450] width 70 height 19
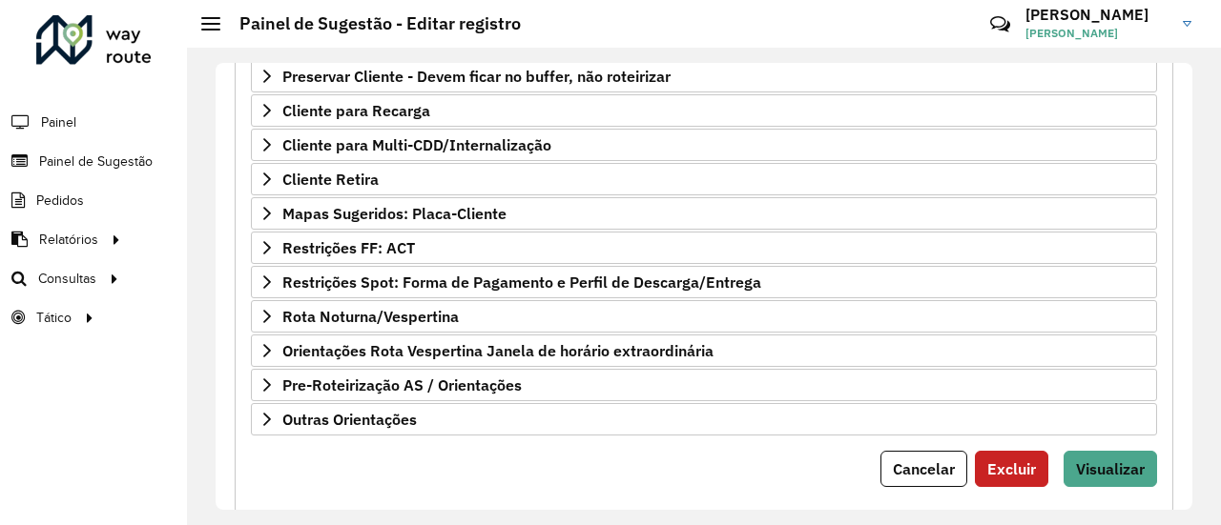
scroll to position [732, 0]
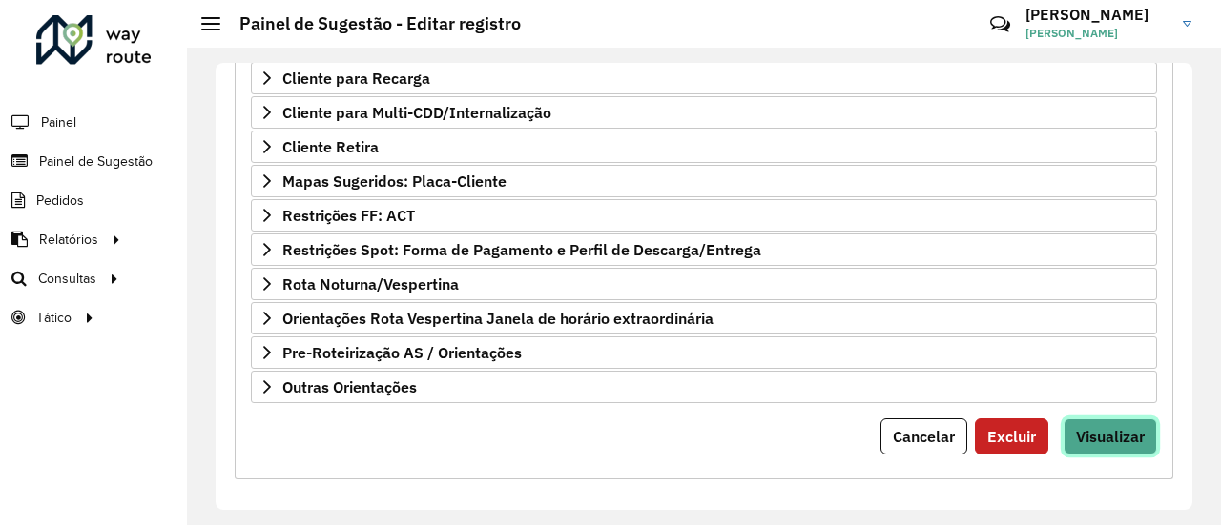
click at [1104, 427] on span "Visualizar" at bounding box center [1110, 436] width 69 height 19
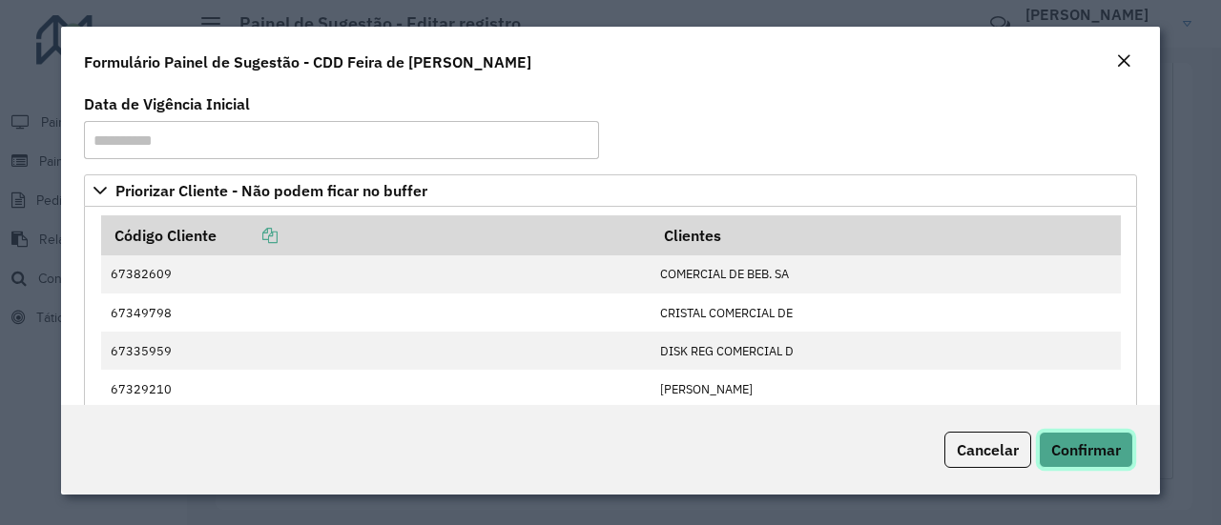
click at [1091, 456] on span "Confirmar" at bounding box center [1086, 450] width 70 height 19
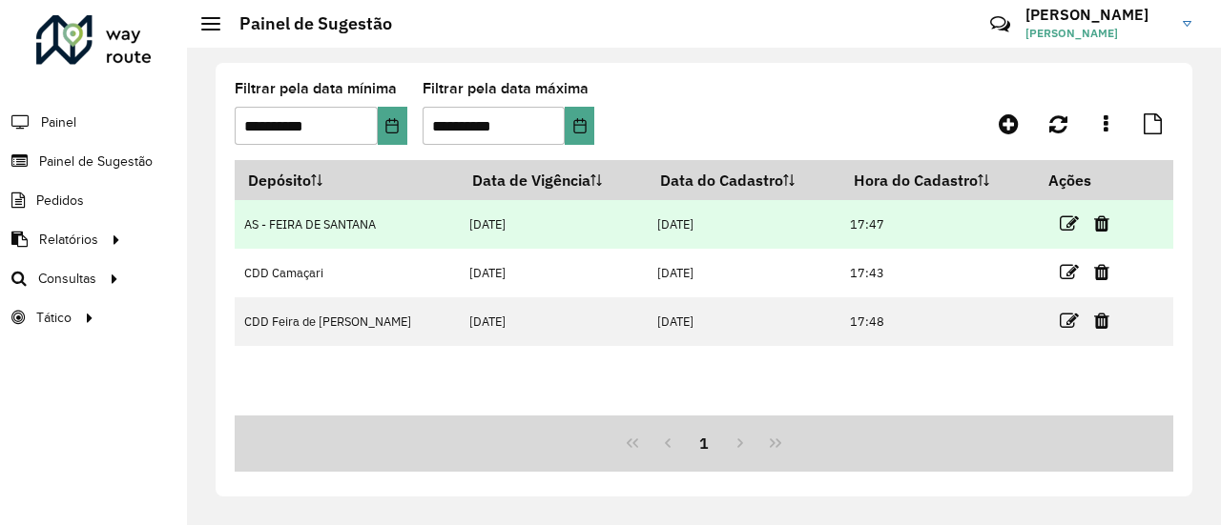
click at [1060, 210] on td at bounding box center [1092, 224] width 114 height 48
click at [1060, 214] on link at bounding box center [1069, 224] width 19 height 26
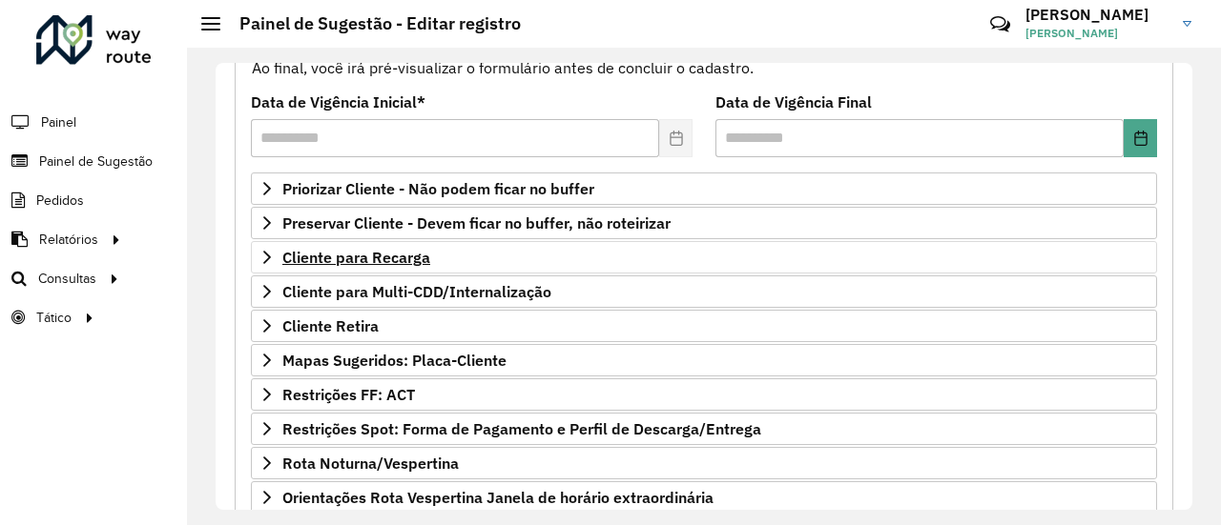
scroll to position [282, 0]
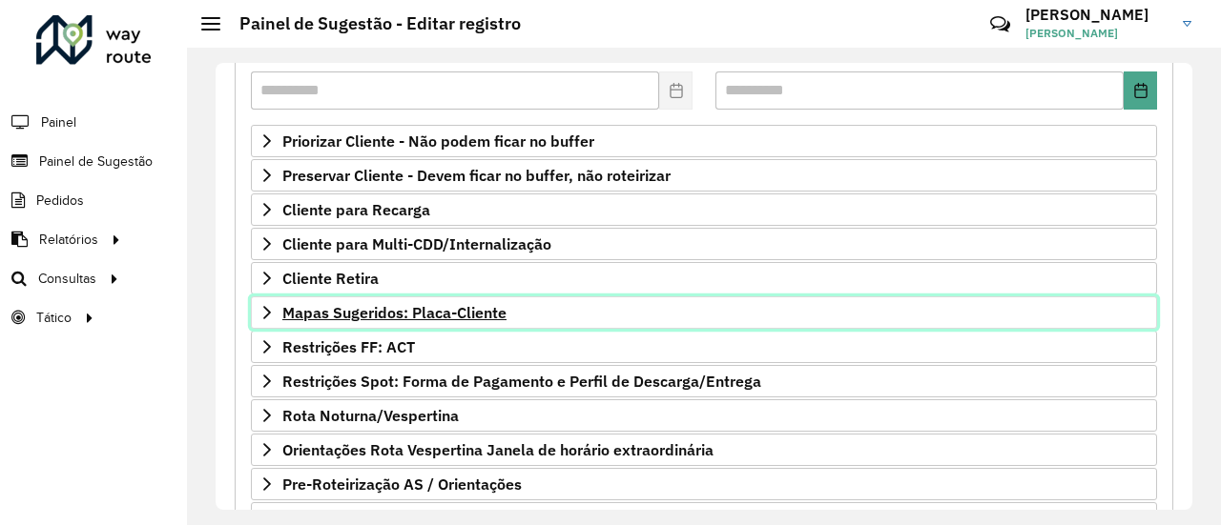
click at [463, 305] on span "Mapas Sugeridos: Placa-Cliente" at bounding box center [394, 312] width 224 height 15
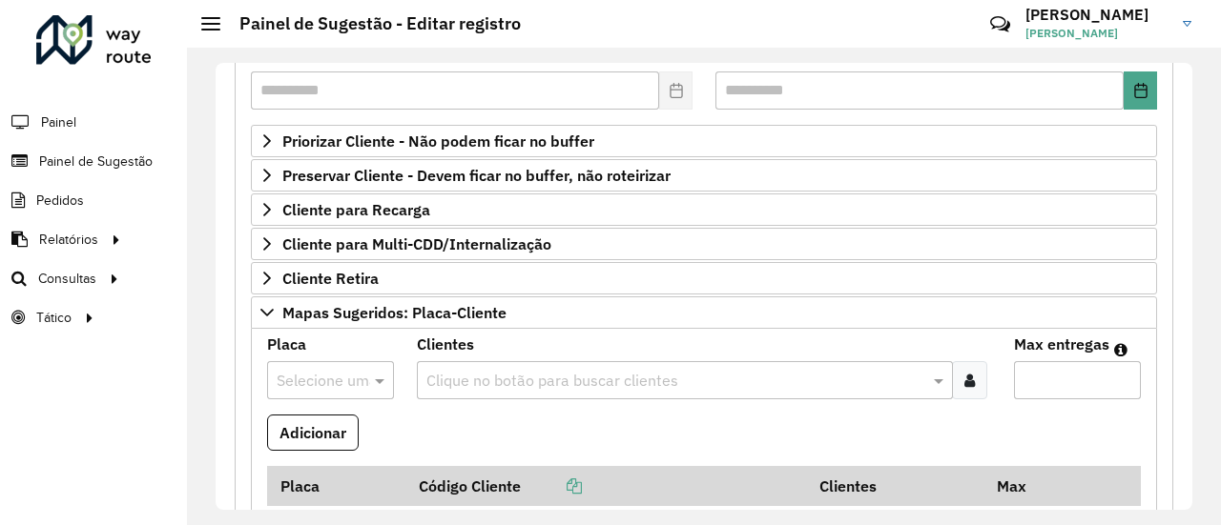
click at [516, 379] on input "text" at bounding box center [676, 381] width 508 height 23
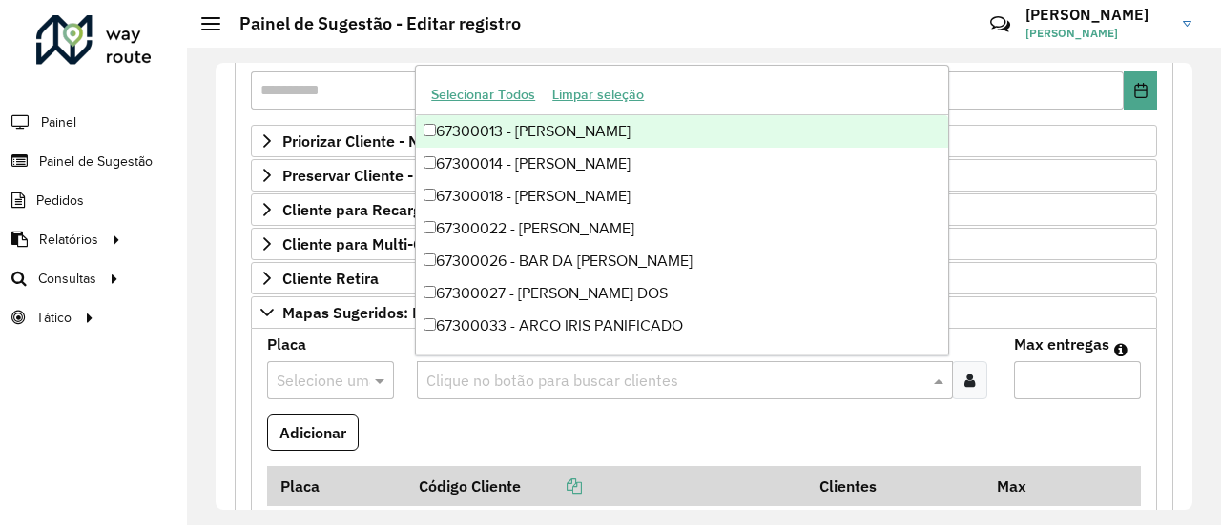
paste input "*****"
type input "*****"
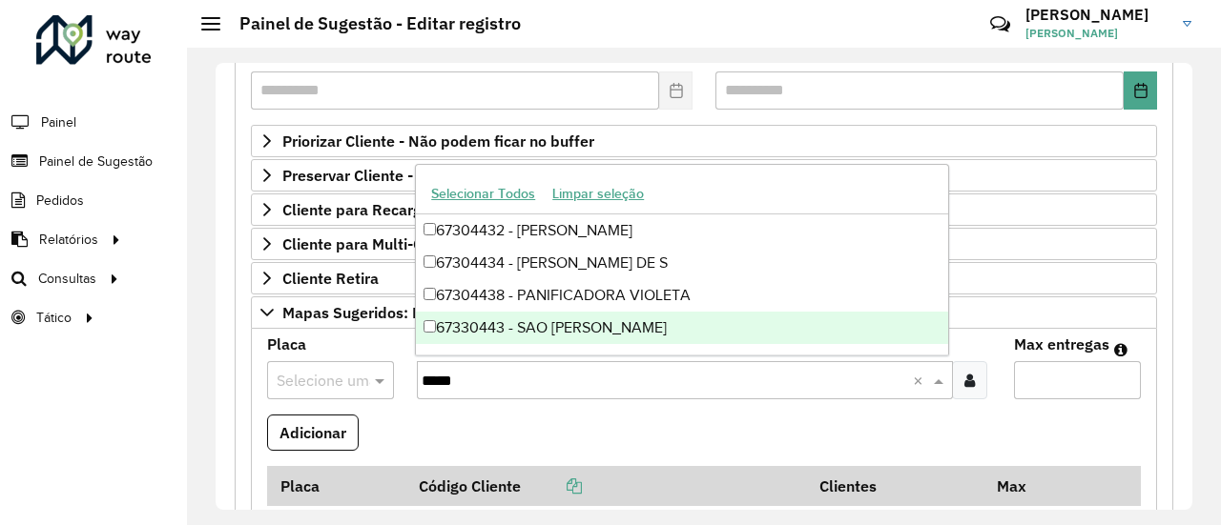
click at [685, 329] on div "67330443 - SAO [PERSON_NAME]" at bounding box center [682, 328] width 532 height 32
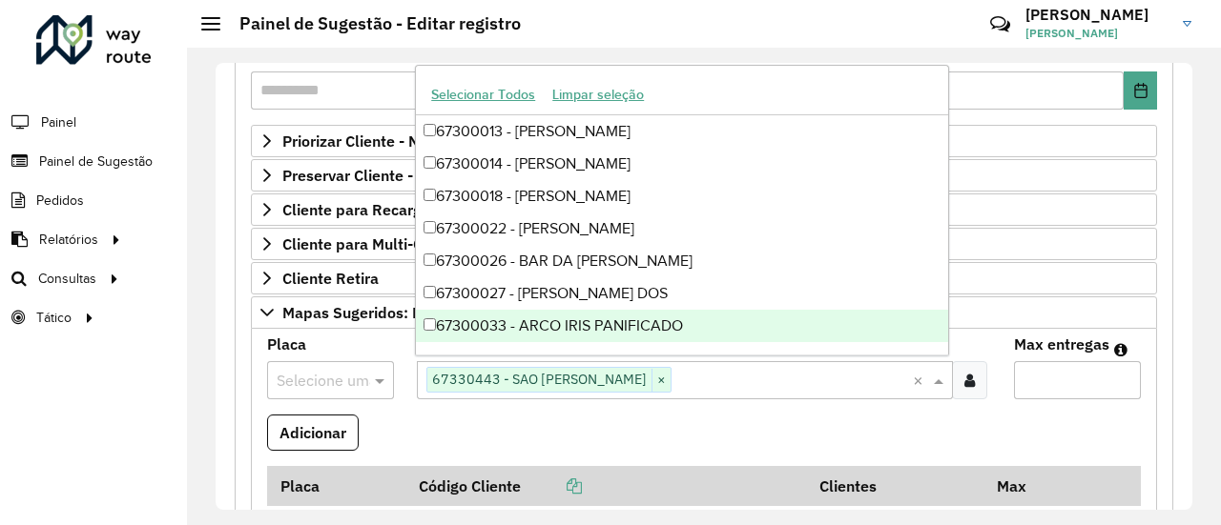
click at [299, 377] on input "text" at bounding box center [312, 381] width 70 height 23
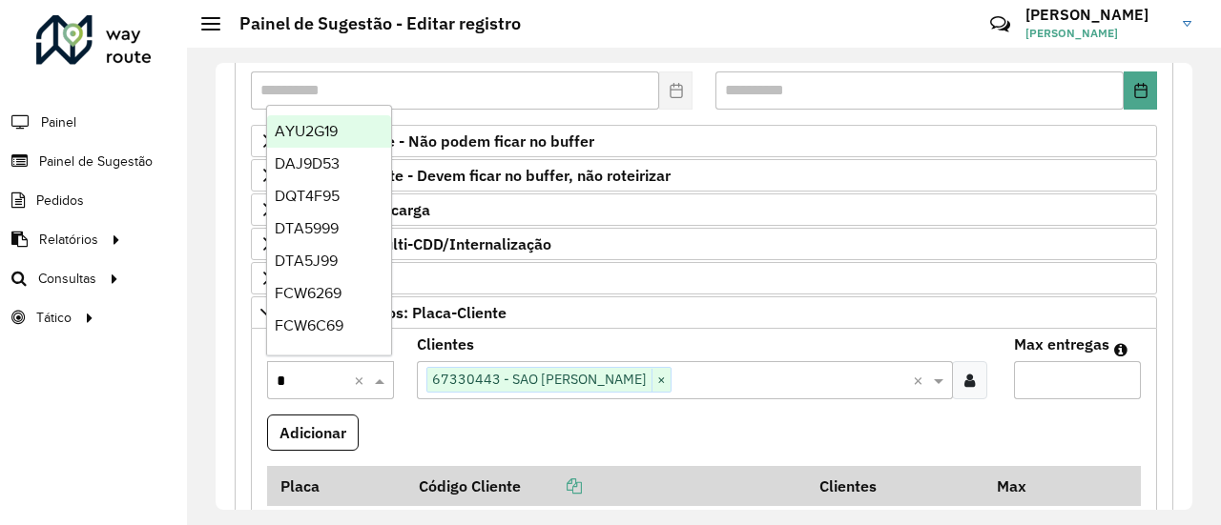
type input "**"
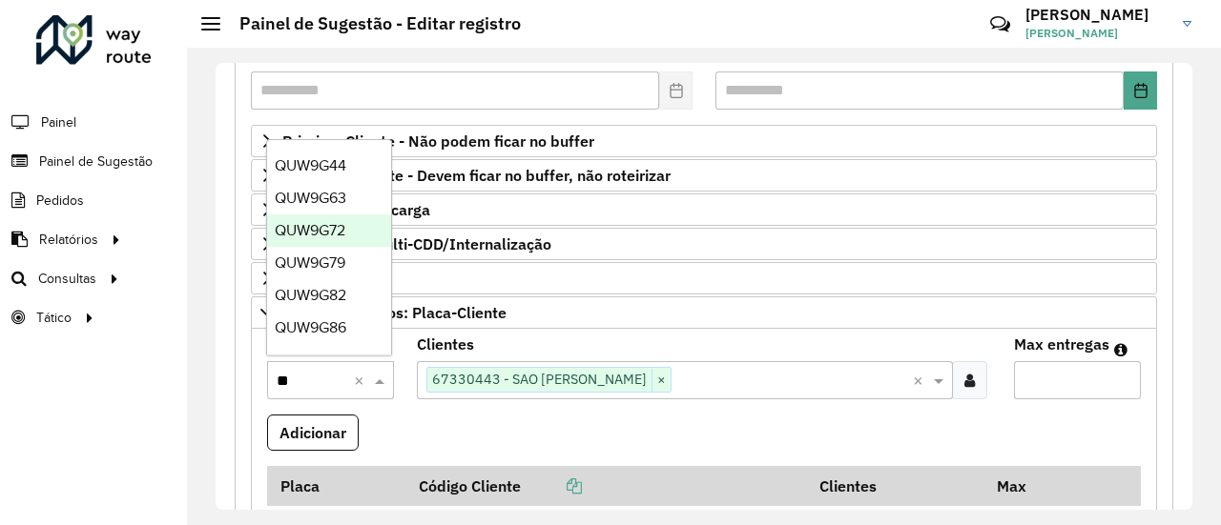
click at [340, 222] on div "QUW9G72" at bounding box center [329, 231] width 124 height 32
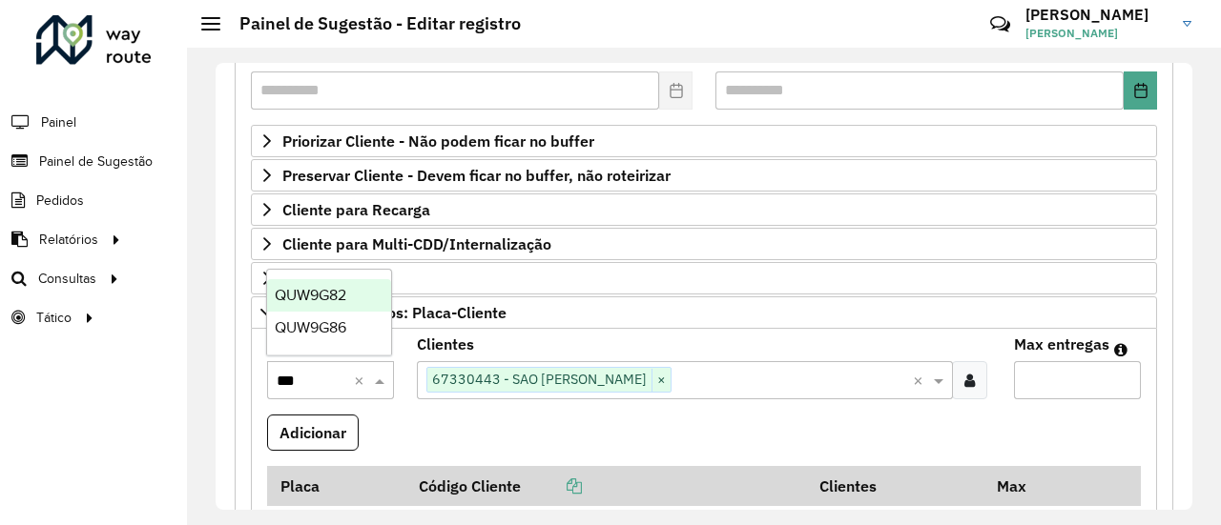
type input "****"
click at [325, 327] on span "QUW9G82" at bounding box center [311, 327] width 72 height 16
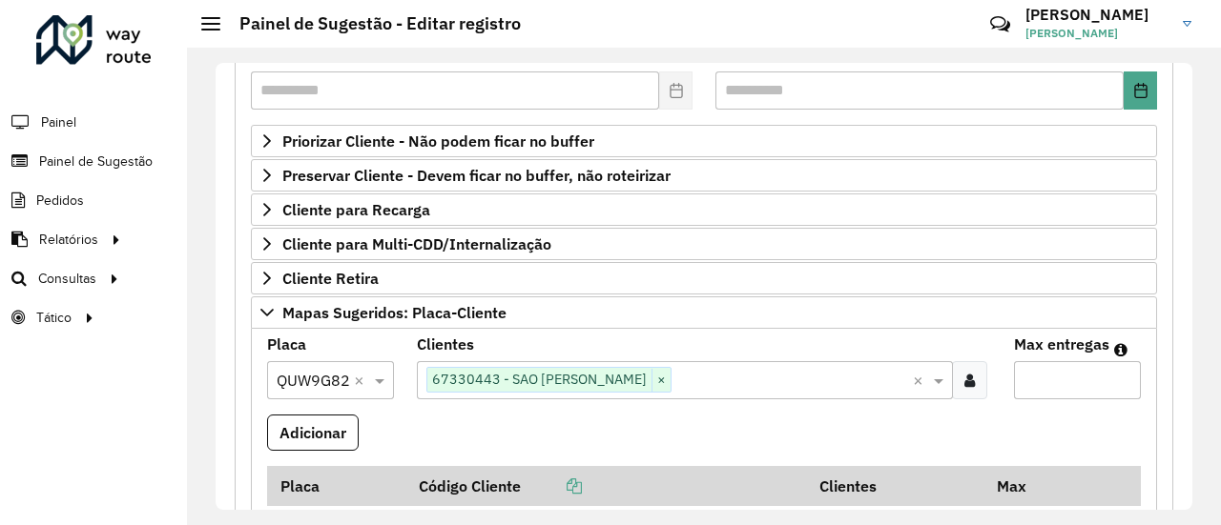
click at [1029, 386] on input "Max entregas" at bounding box center [1077, 380] width 127 height 38
type input "*"
click at [898, 425] on formly-field "Adicionar" at bounding box center [704, 440] width 896 height 51
click at [319, 430] on button "Adicionar" at bounding box center [313, 433] width 92 height 36
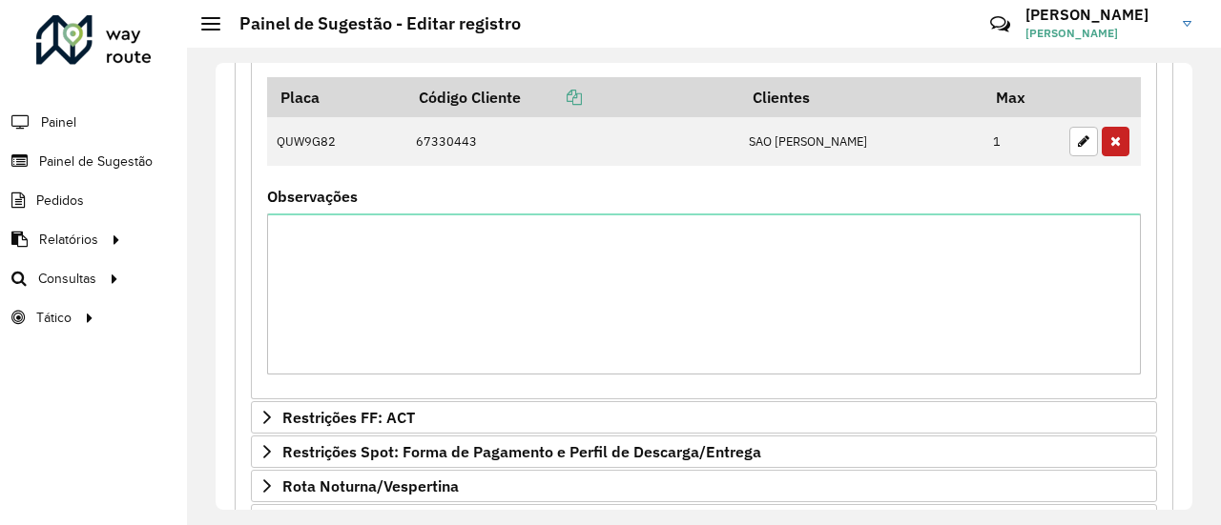
scroll to position [872, 0]
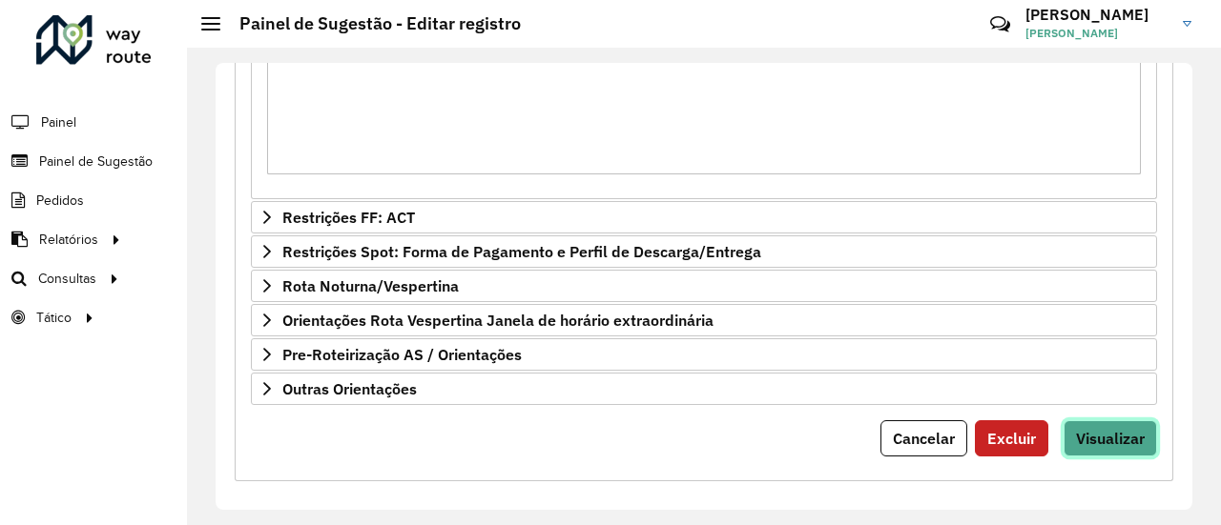
click at [1120, 429] on span "Visualizar" at bounding box center [1110, 438] width 69 height 19
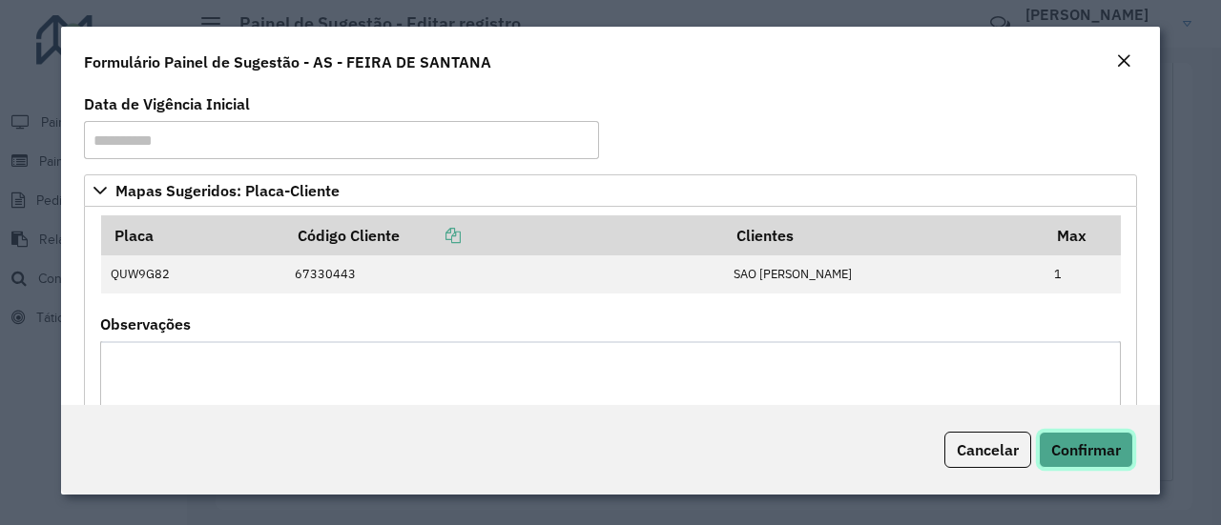
click at [1085, 456] on span "Confirmar" at bounding box center [1086, 450] width 70 height 19
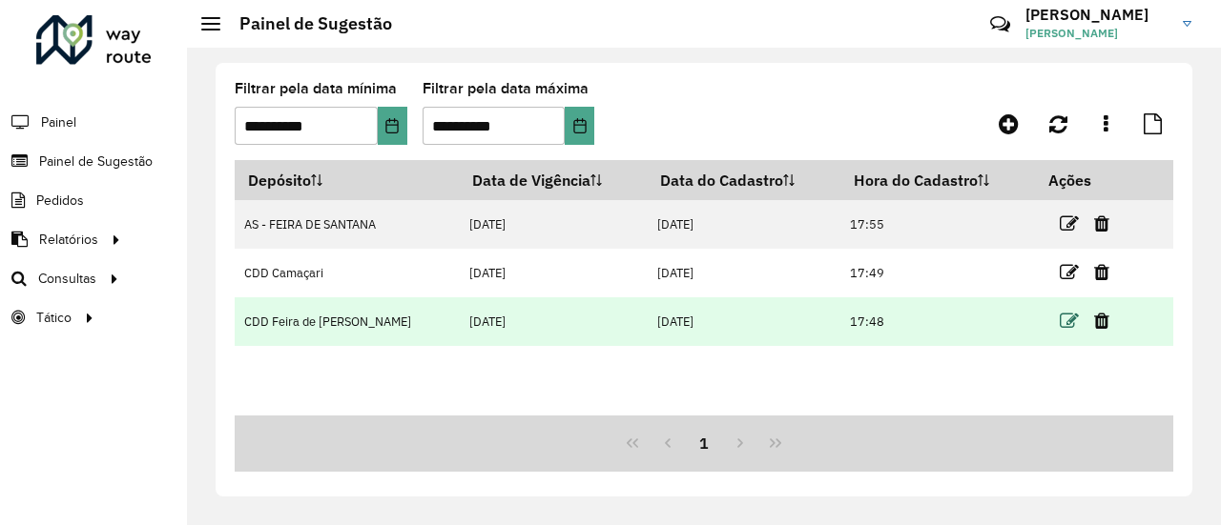
click at [1066, 319] on icon at bounding box center [1069, 321] width 19 height 19
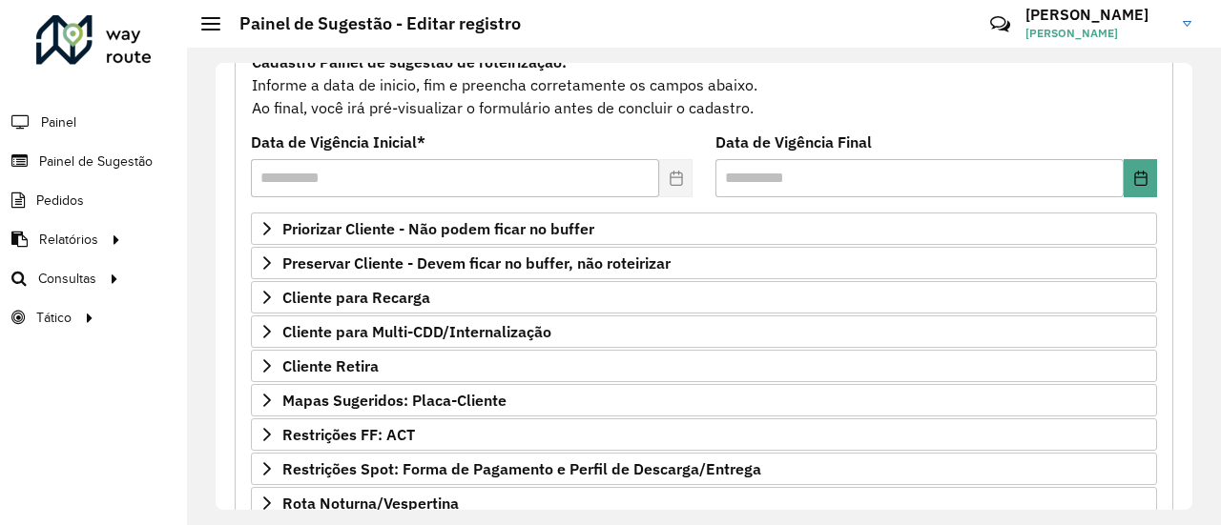
scroll to position [196, 0]
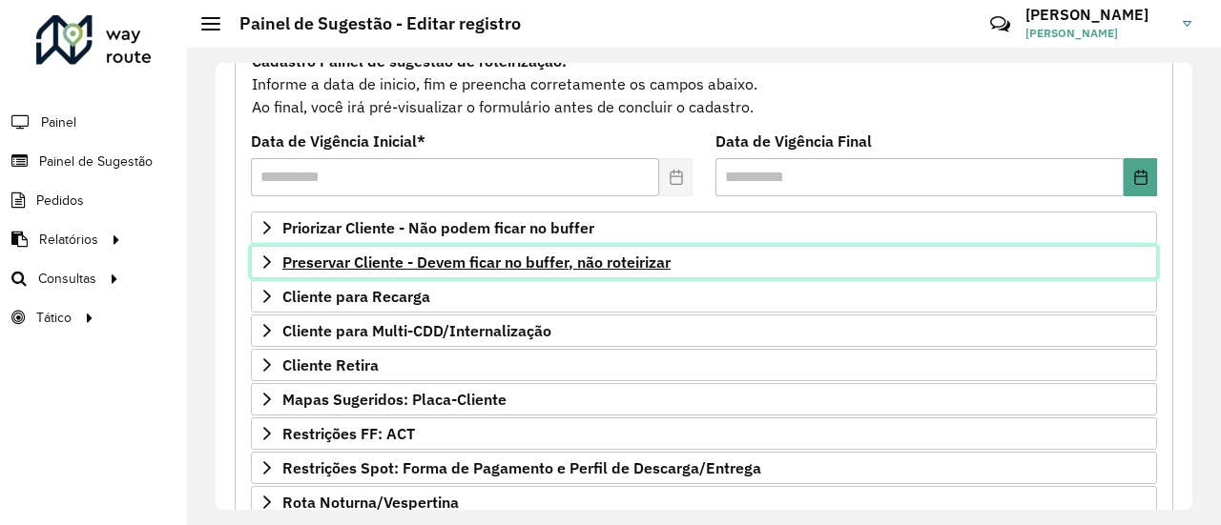
click at [607, 256] on span "Preservar Cliente - Devem ficar no buffer, não roteirizar" at bounding box center [476, 262] width 388 height 15
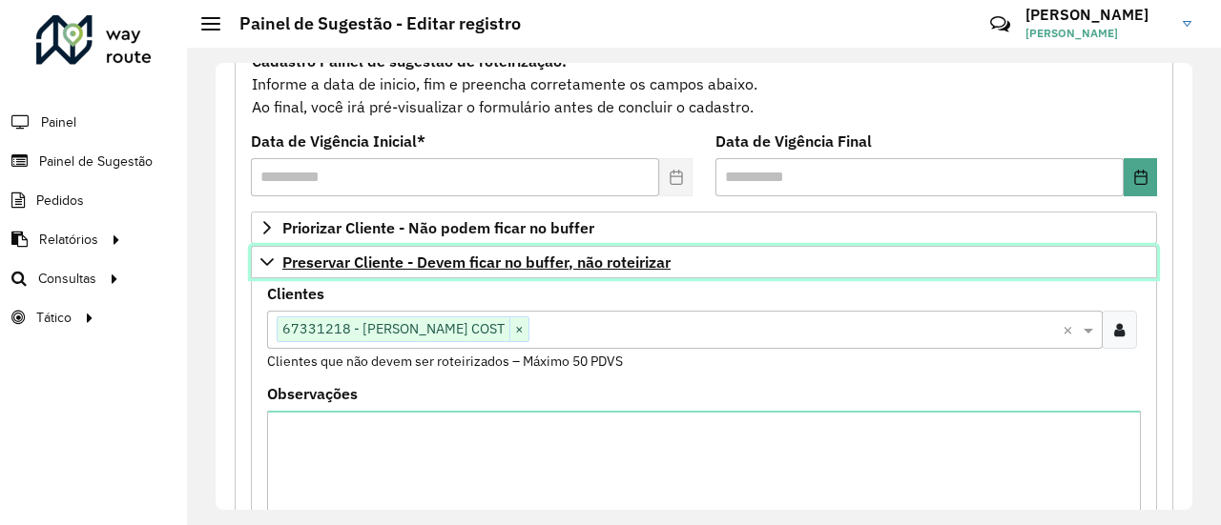
click at [609, 268] on span "Preservar Cliente - Devem ficar no buffer, não roteirizar" at bounding box center [476, 262] width 388 height 15
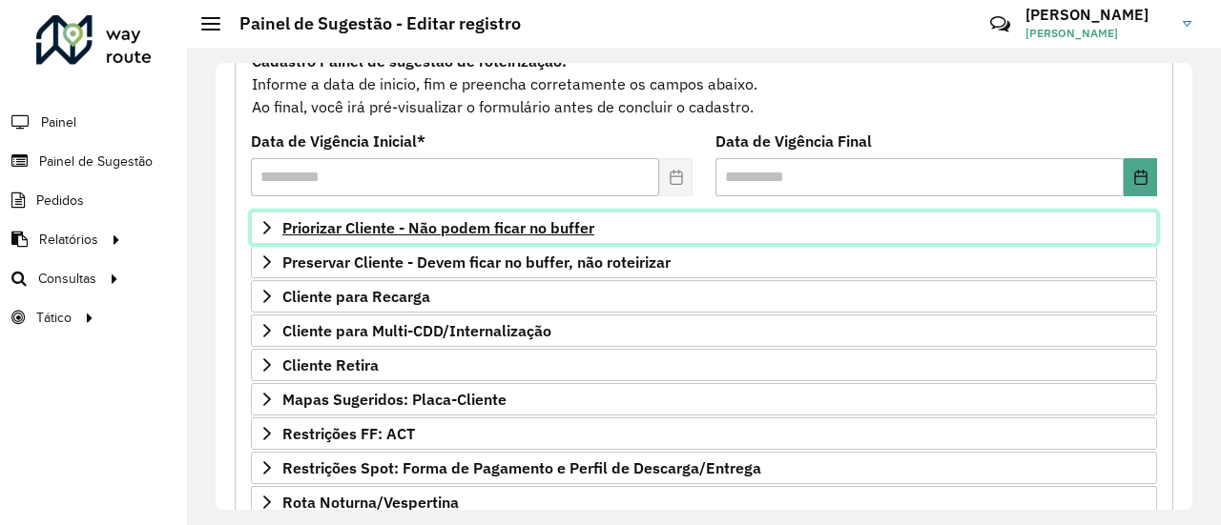
click at [555, 220] on span "Priorizar Cliente - Não podem ficar no buffer" at bounding box center [438, 227] width 312 height 15
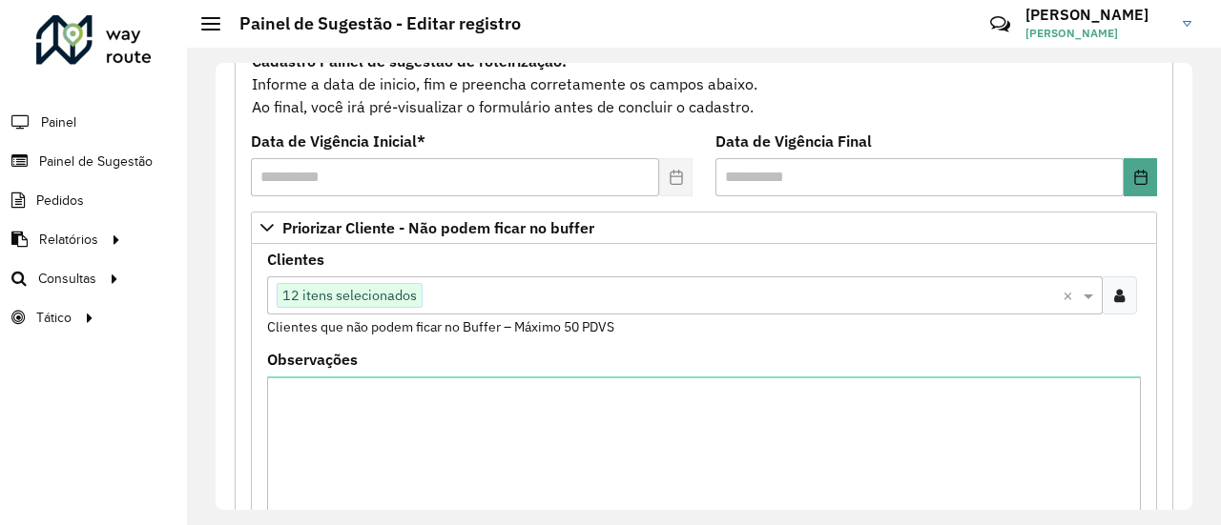
click at [1114, 299] on icon at bounding box center [1119, 295] width 10 height 15
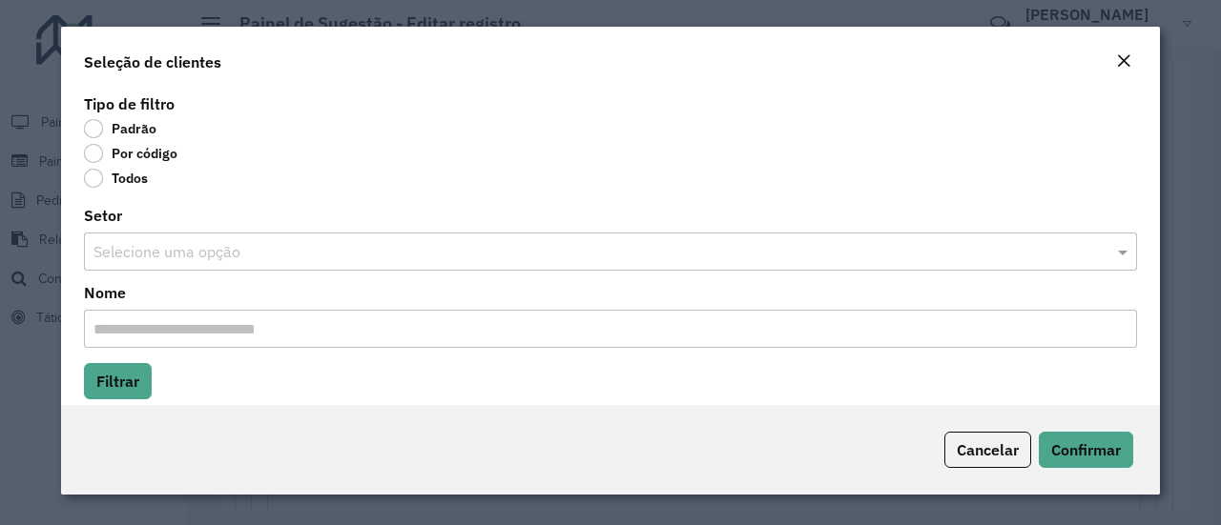
click at [99, 155] on label "Por código" at bounding box center [130, 153] width 93 height 19
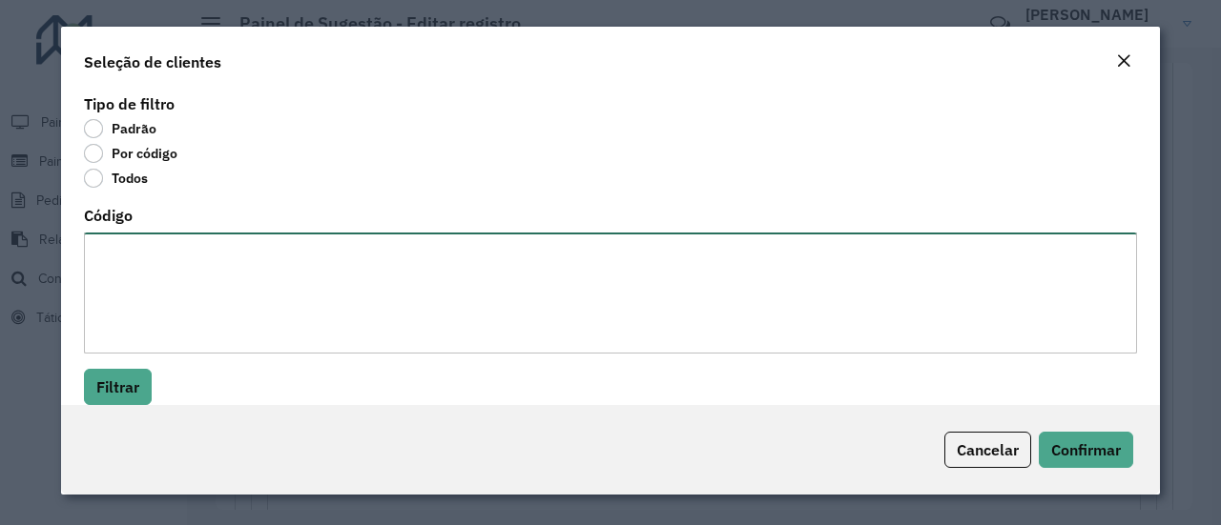
click at [183, 313] on textarea "Código" at bounding box center [610, 293] width 1053 height 121
paste textarea "******** ******** ******** ******** ******** ******** ******** ******** *******…"
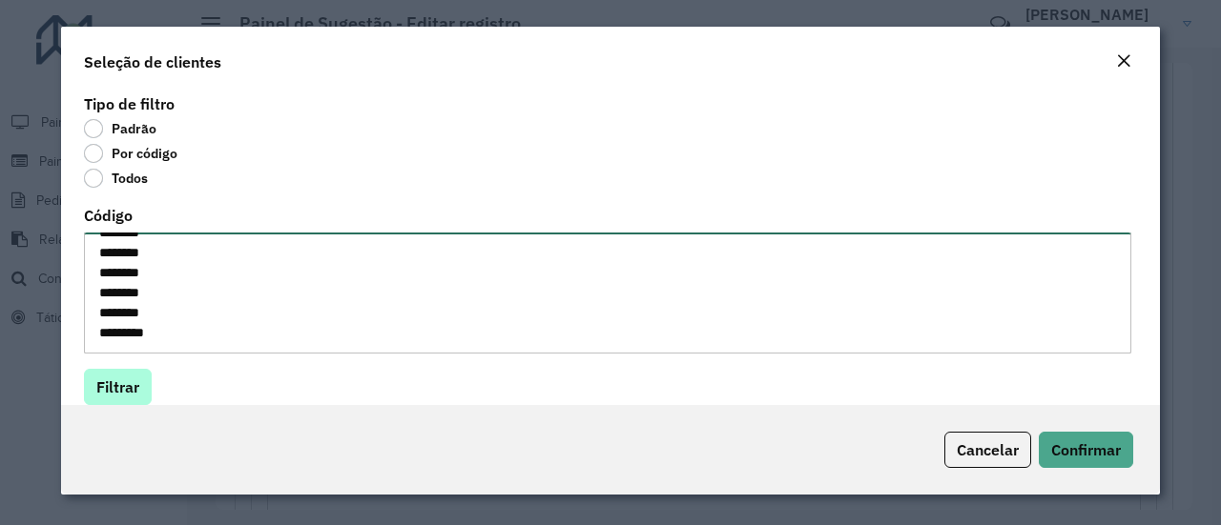
type textarea "******** ******** ******** ******** ******** ******** ******** ******** *******…"
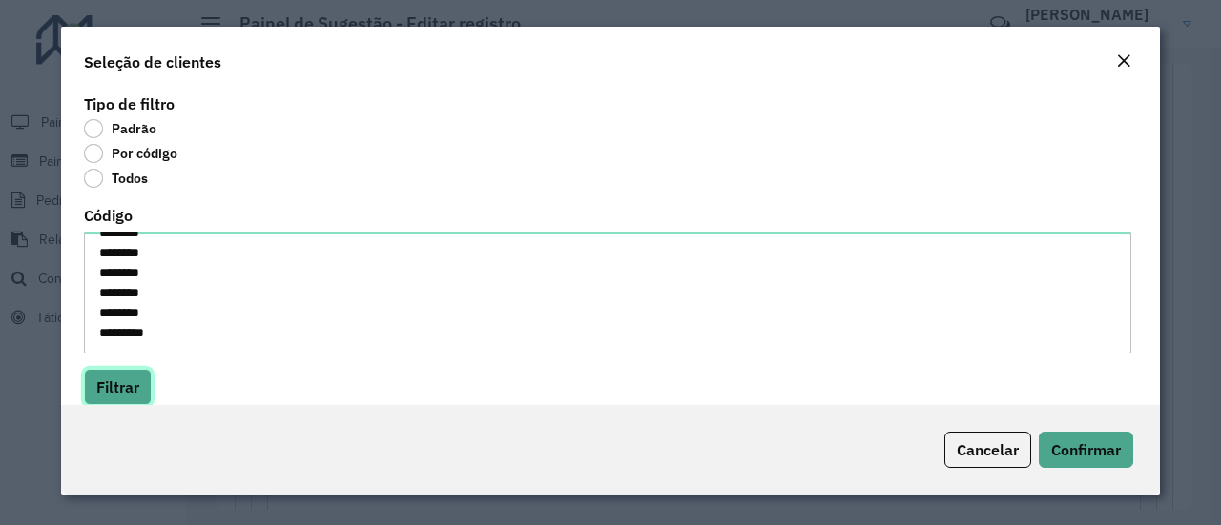
click at [134, 380] on button "Filtrar" at bounding box center [118, 387] width 68 height 36
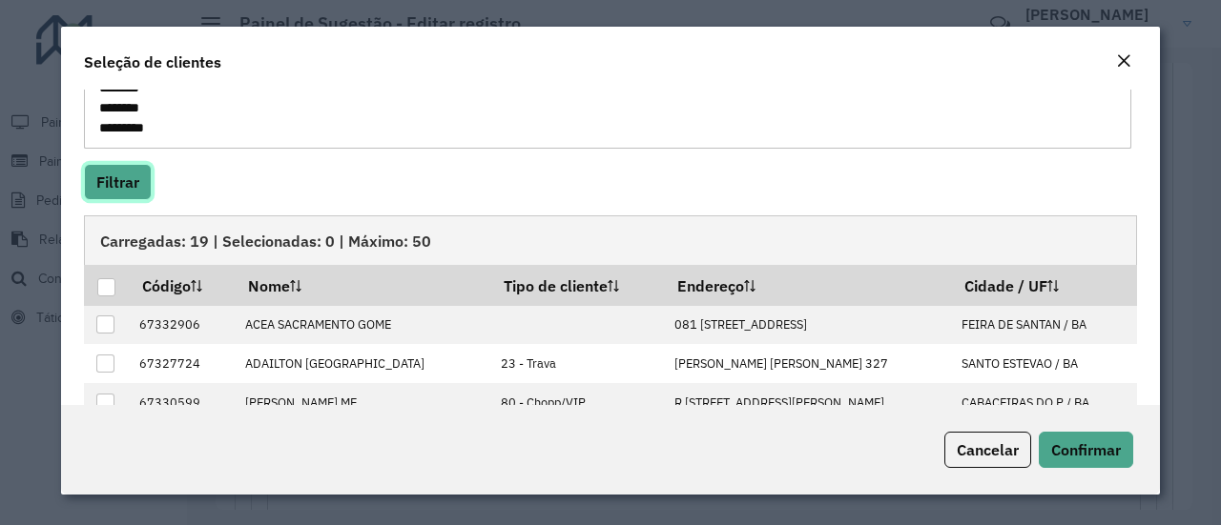
scroll to position [232, 0]
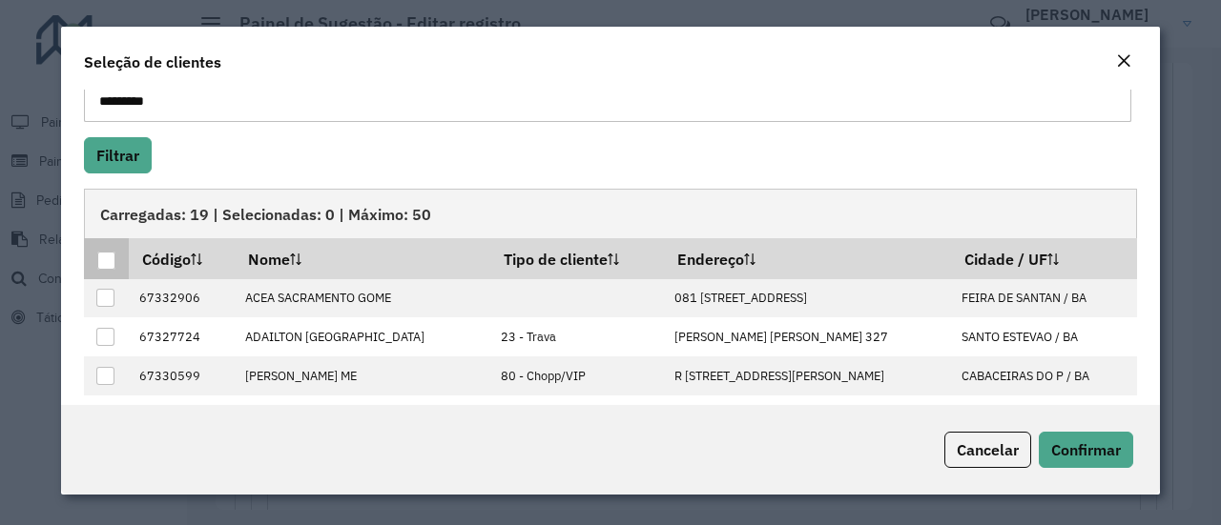
click at [107, 253] on div at bounding box center [106, 261] width 18 height 18
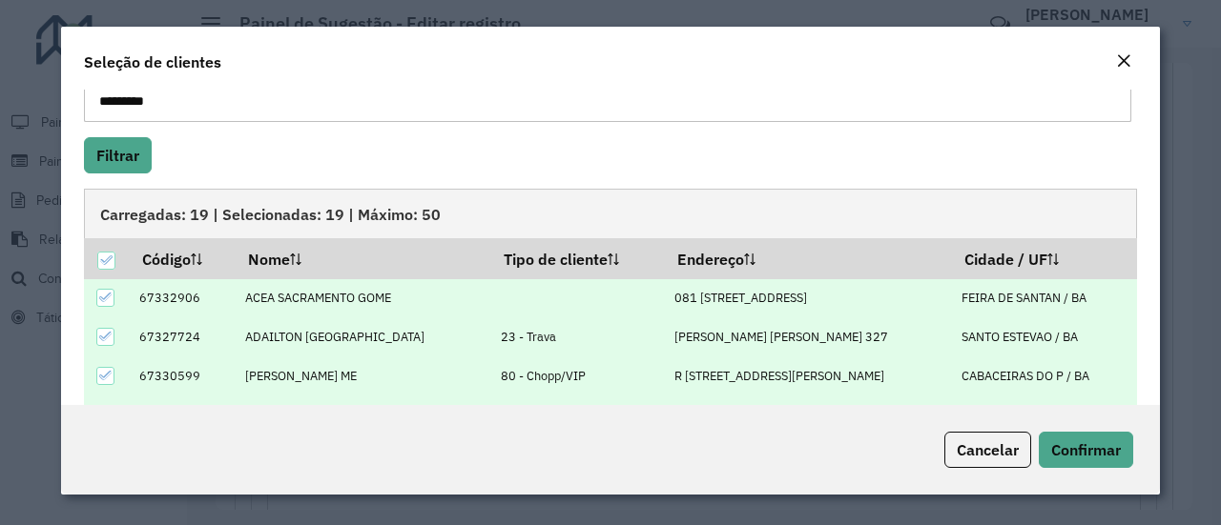
scroll to position [381, 0]
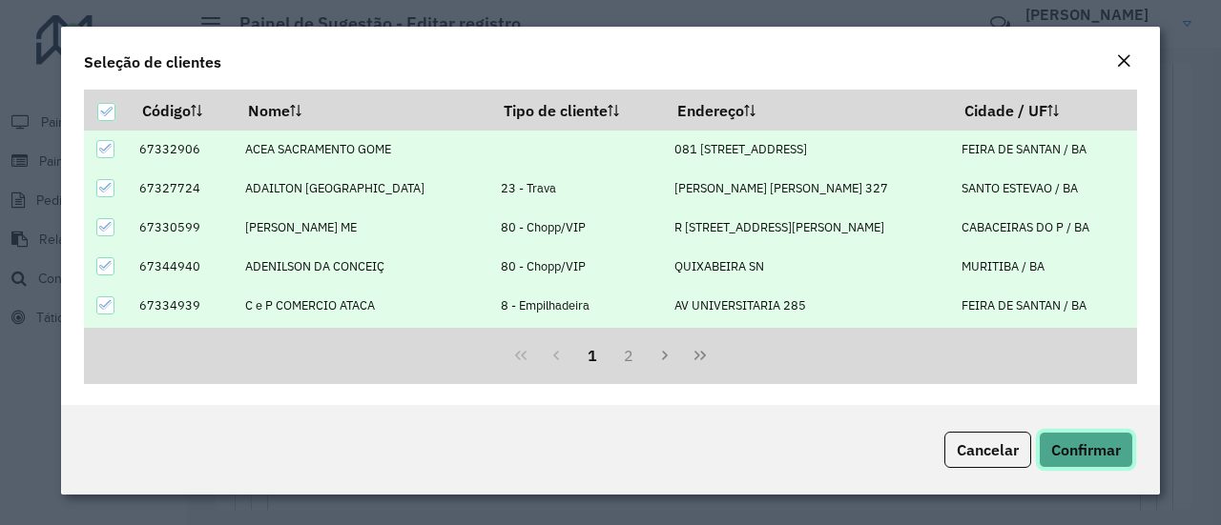
click at [1097, 450] on span "Confirmar" at bounding box center [1086, 450] width 70 height 19
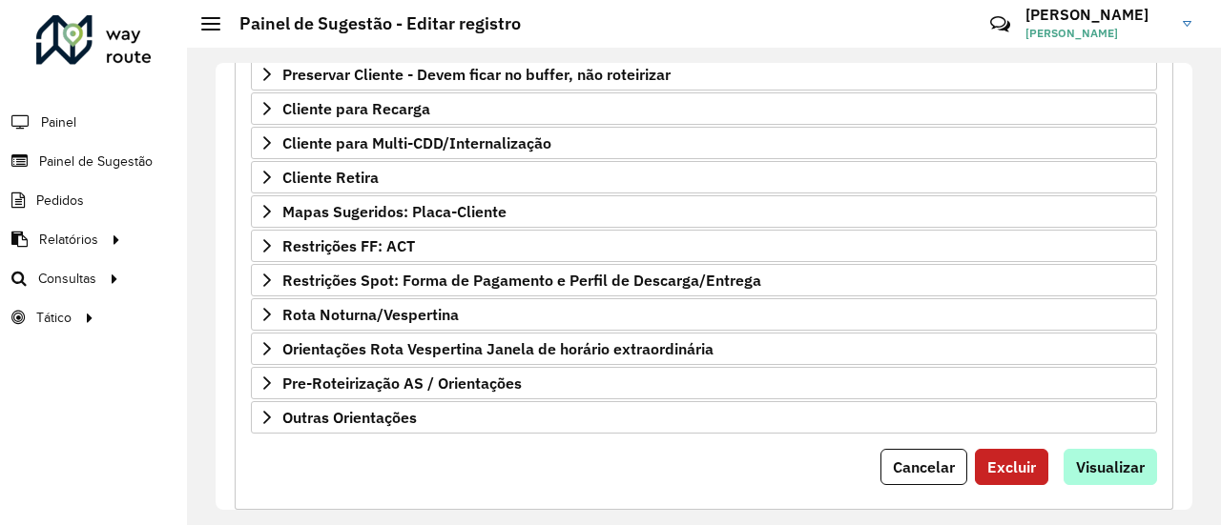
scroll to position [709, 0]
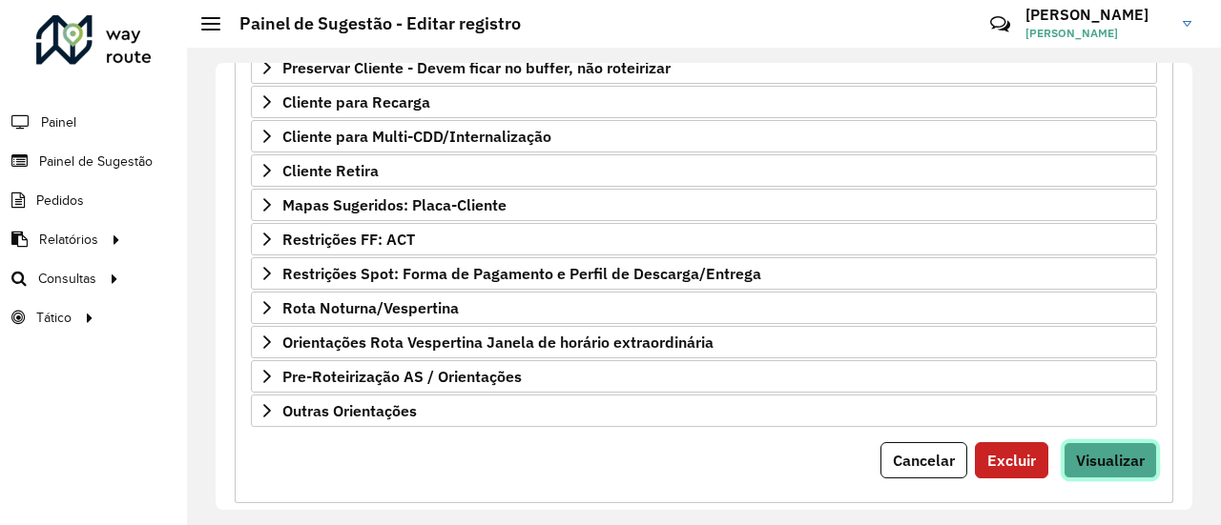
click at [1134, 463] on button "Visualizar" at bounding box center [1109, 461] width 93 height 36
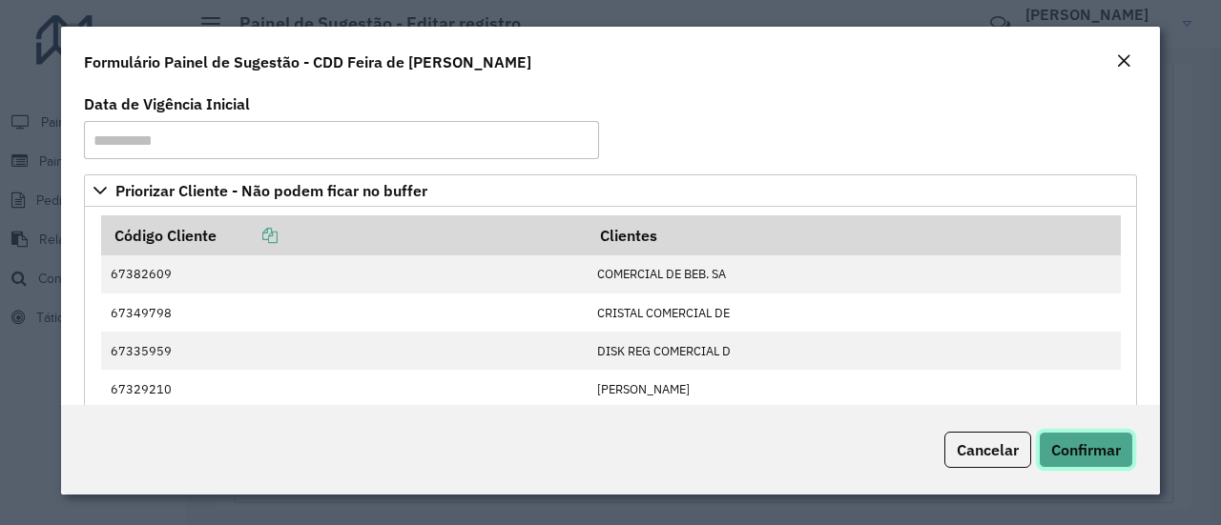
click at [1086, 446] on span "Confirmar" at bounding box center [1086, 450] width 70 height 19
